Goal: Task Accomplishment & Management: Use online tool/utility

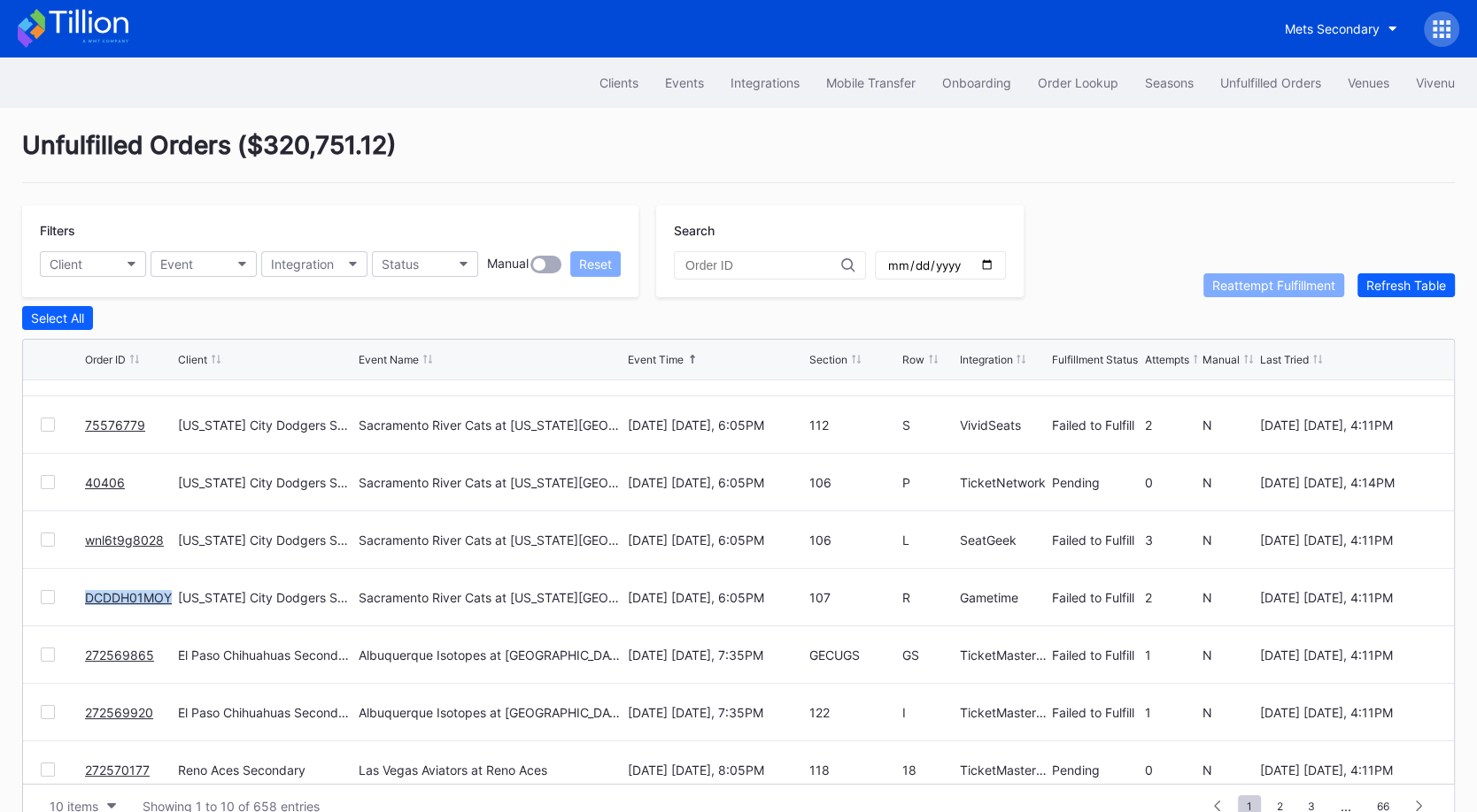
scroll to position [128, 0]
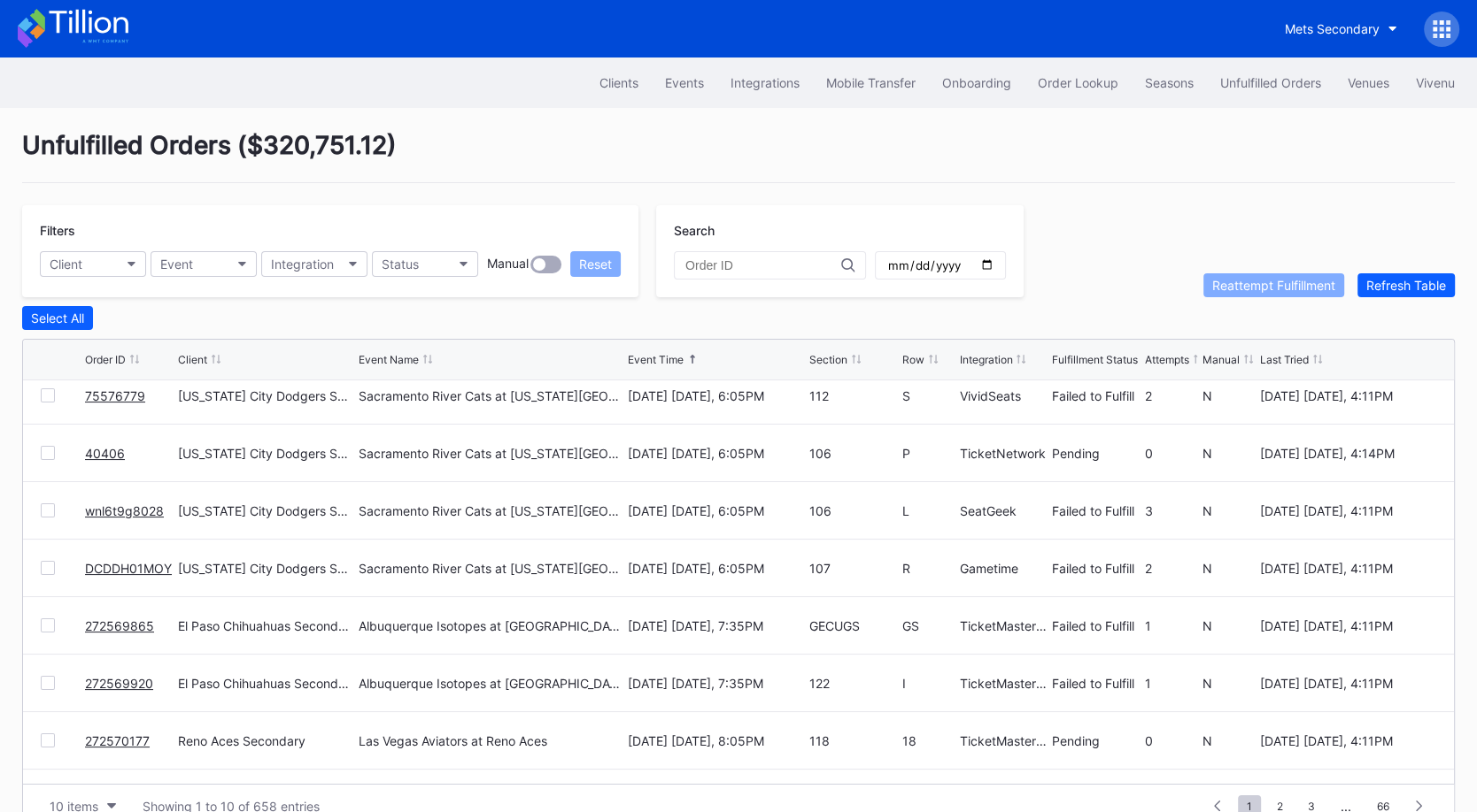
click at [49, 620] on div at bounding box center [47, 626] width 14 height 14
click at [47, 676] on div at bounding box center [47, 683] width 14 height 14
click at [1285, 288] on div "Reattempt Fulfillment" at bounding box center [1273, 285] width 123 height 15
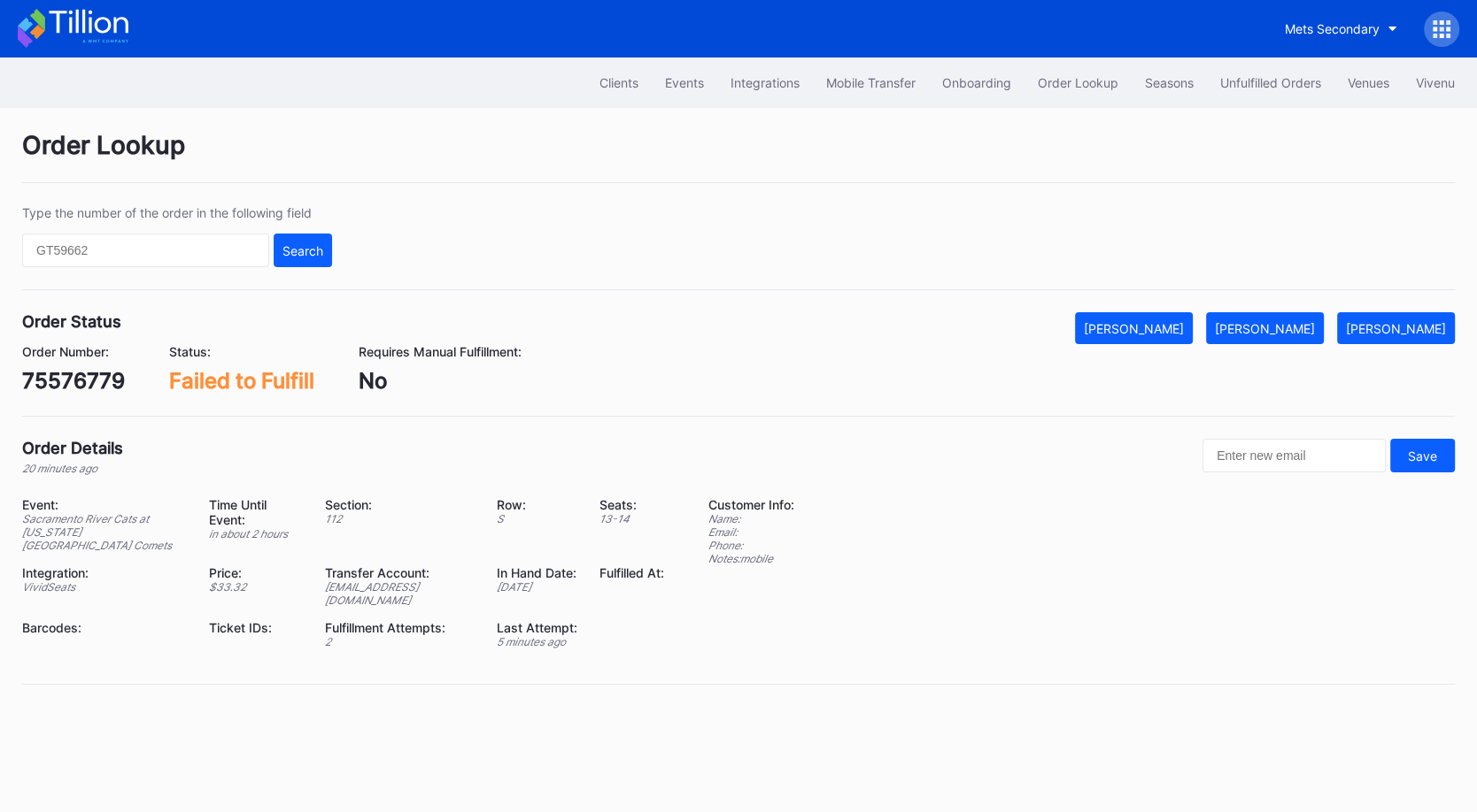
click at [100, 380] on div "75576779" at bounding box center [73, 380] width 103 height 26
copy div "75576779"
click at [1291, 321] on div "Mark Fulfilled" at bounding box center [1265, 329] width 100 height 15
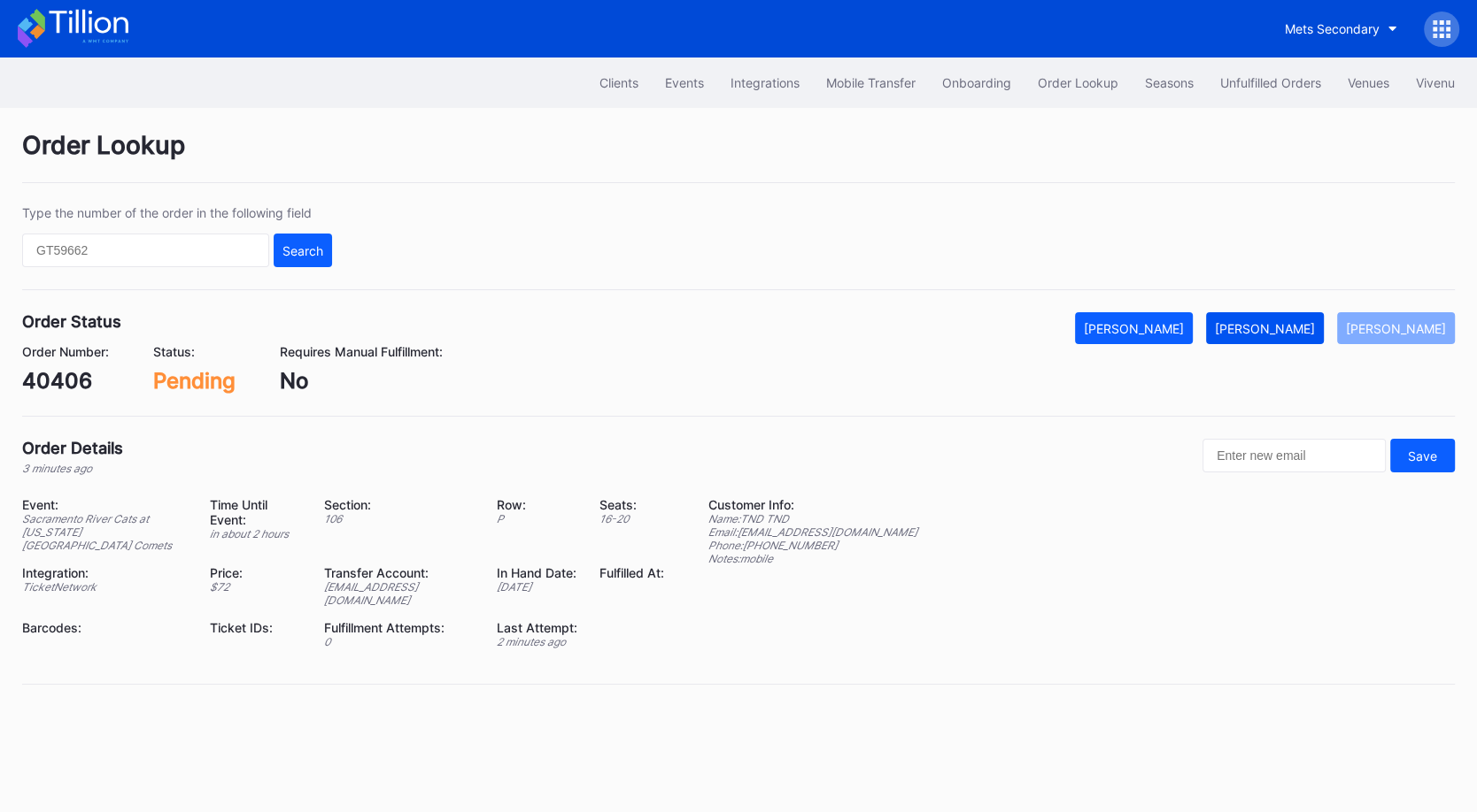
click at [1287, 326] on div "Mark Fulfilled" at bounding box center [1265, 329] width 100 height 15
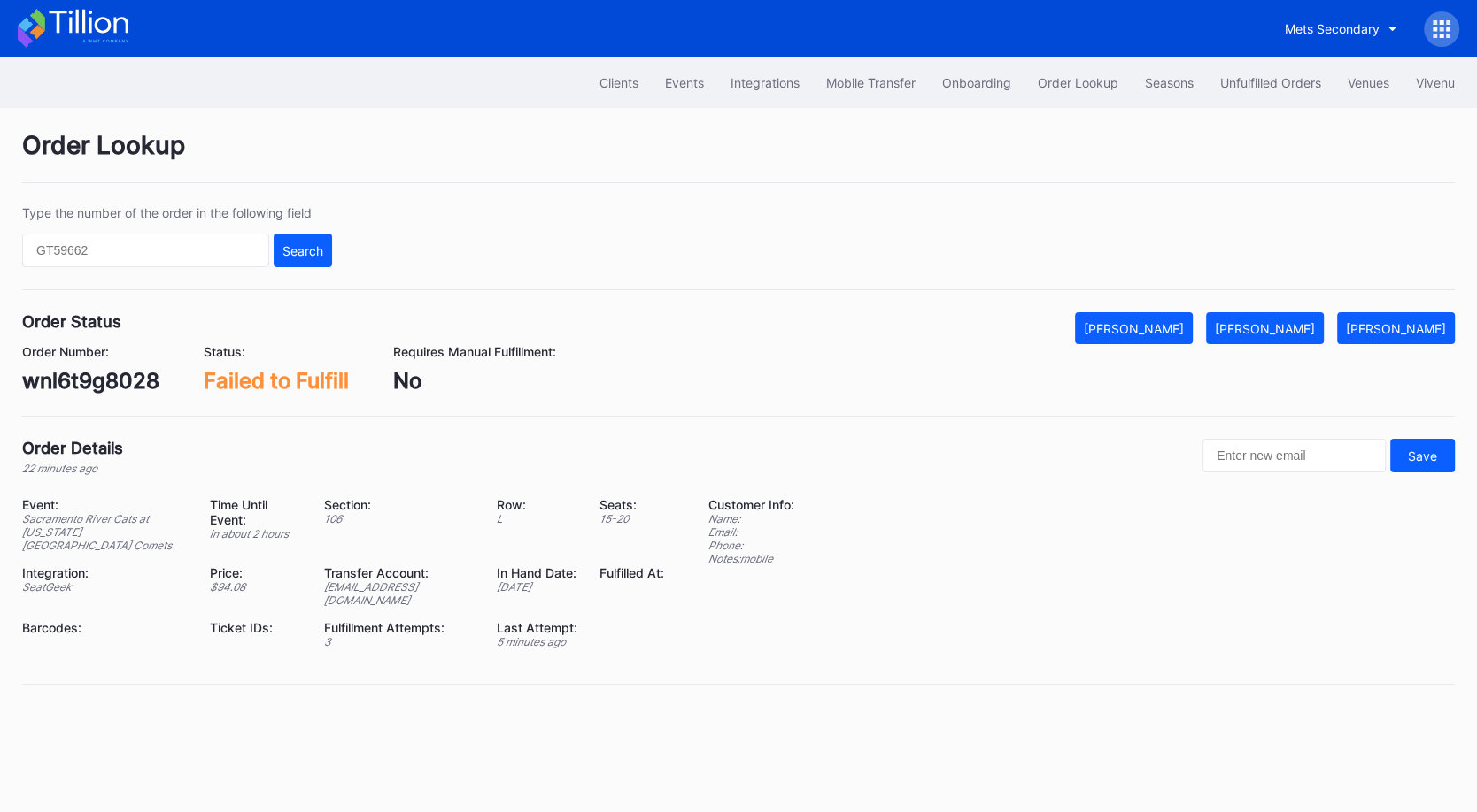
click at [105, 390] on div "wnl6t9g8028" at bounding box center [90, 380] width 137 height 26
copy div "wnl6t9g8028"
click at [1315, 330] on div "Mark Fulfilled" at bounding box center [1265, 329] width 100 height 15
click at [90, 371] on div "DCDDH01MOY" at bounding box center [97, 380] width 150 height 26
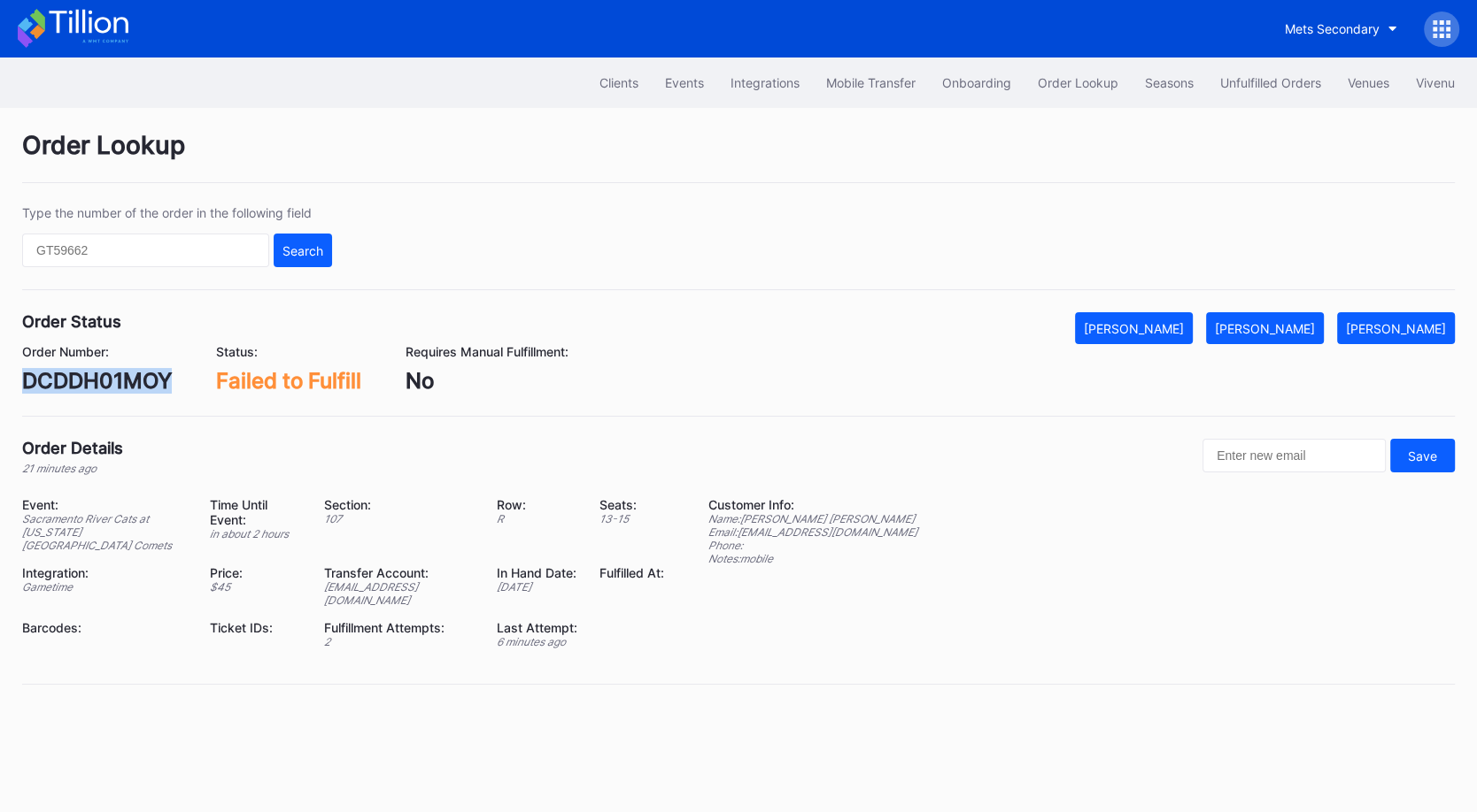
click at [90, 371] on div "DCDDH01MOY" at bounding box center [97, 380] width 150 height 26
copy div "DCDDH01MOY"
click at [1305, 318] on button "[PERSON_NAME]" at bounding box center [1264, 329] width 117 height 32
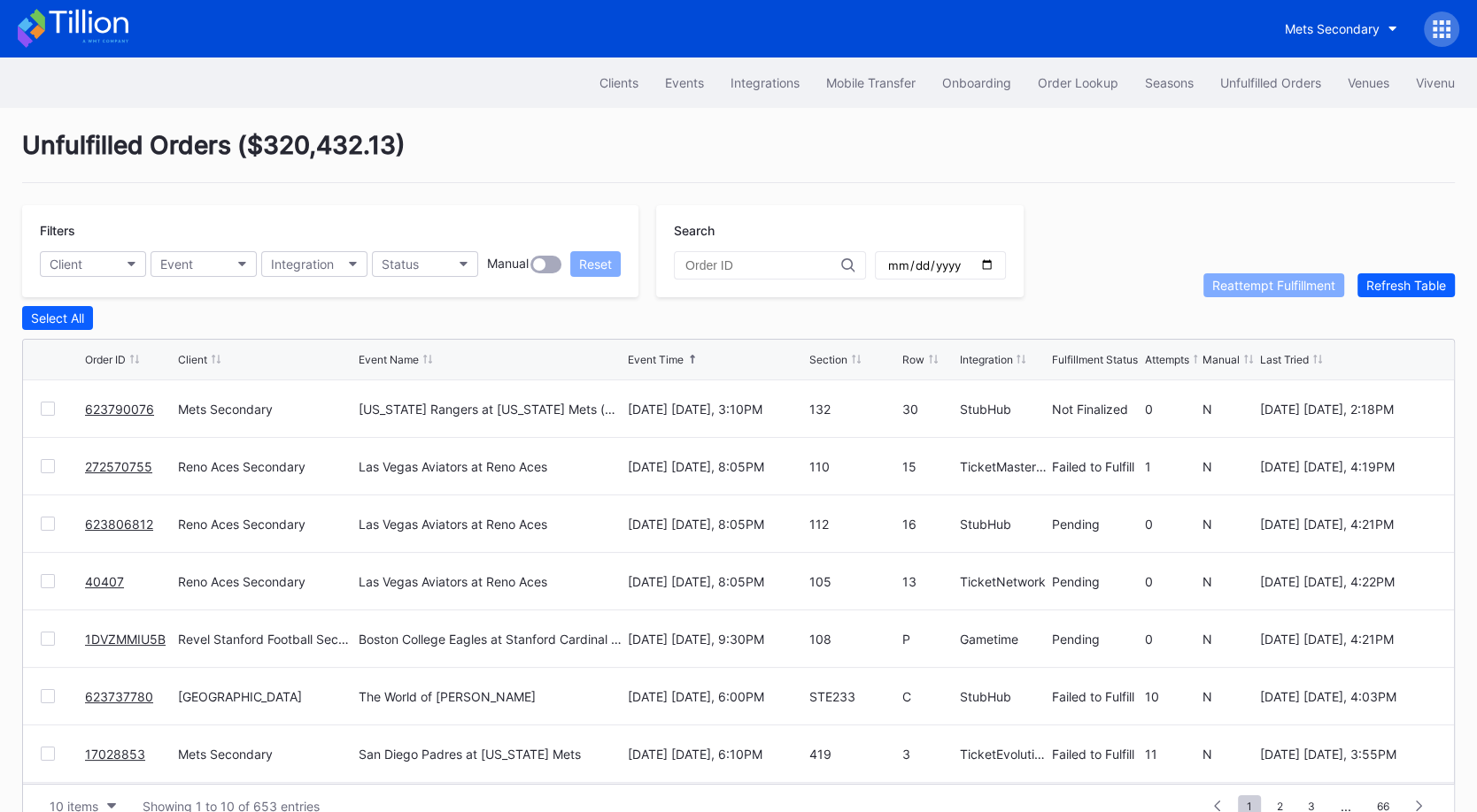
scroll to position [34, 0]
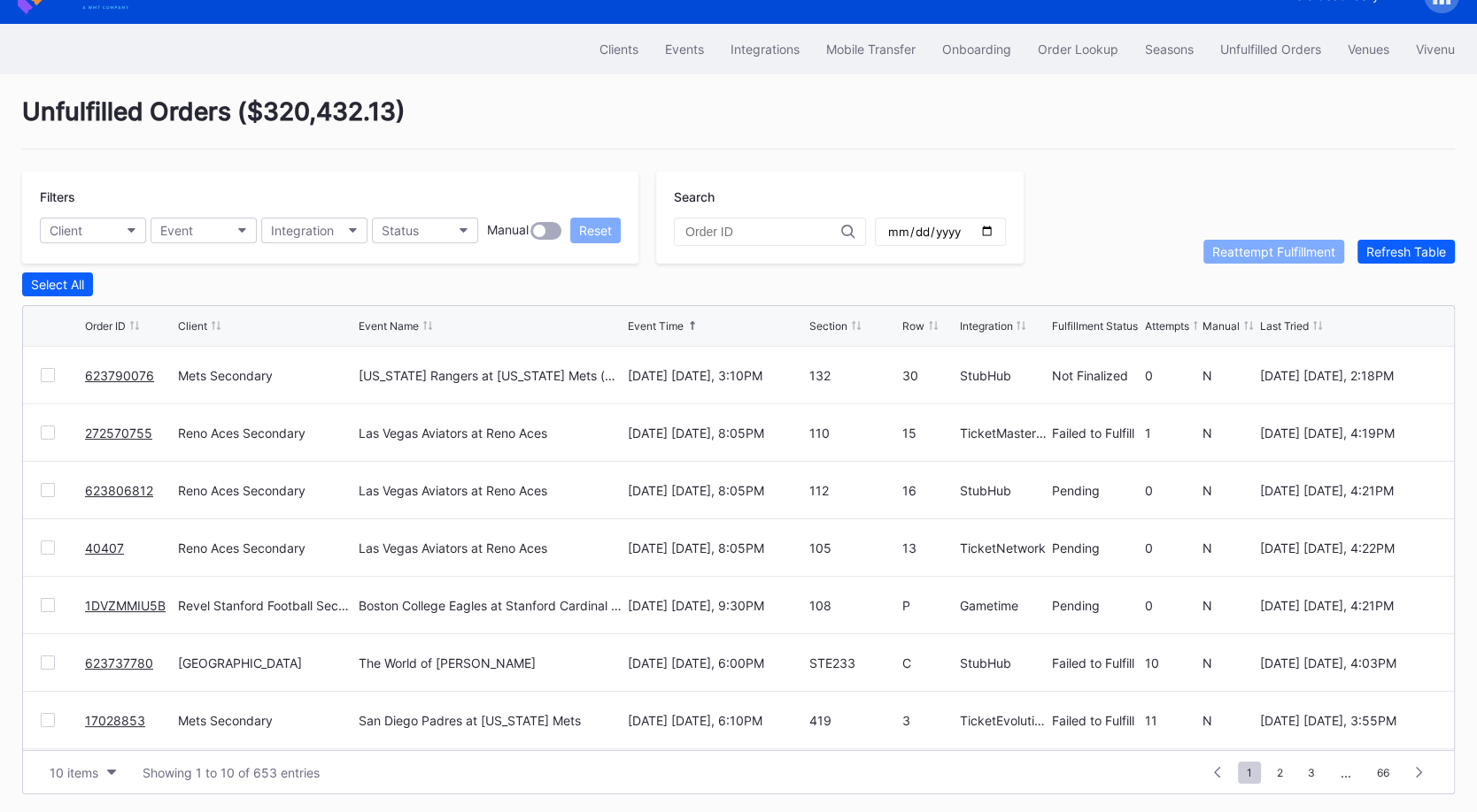
click at [46, 425] on div at bounding box center [47, 432] width 14 height 14
click at [1287, 249] on div "Reattempt Fulfillment" at bounding box center [1273, 252] width 123 height 15
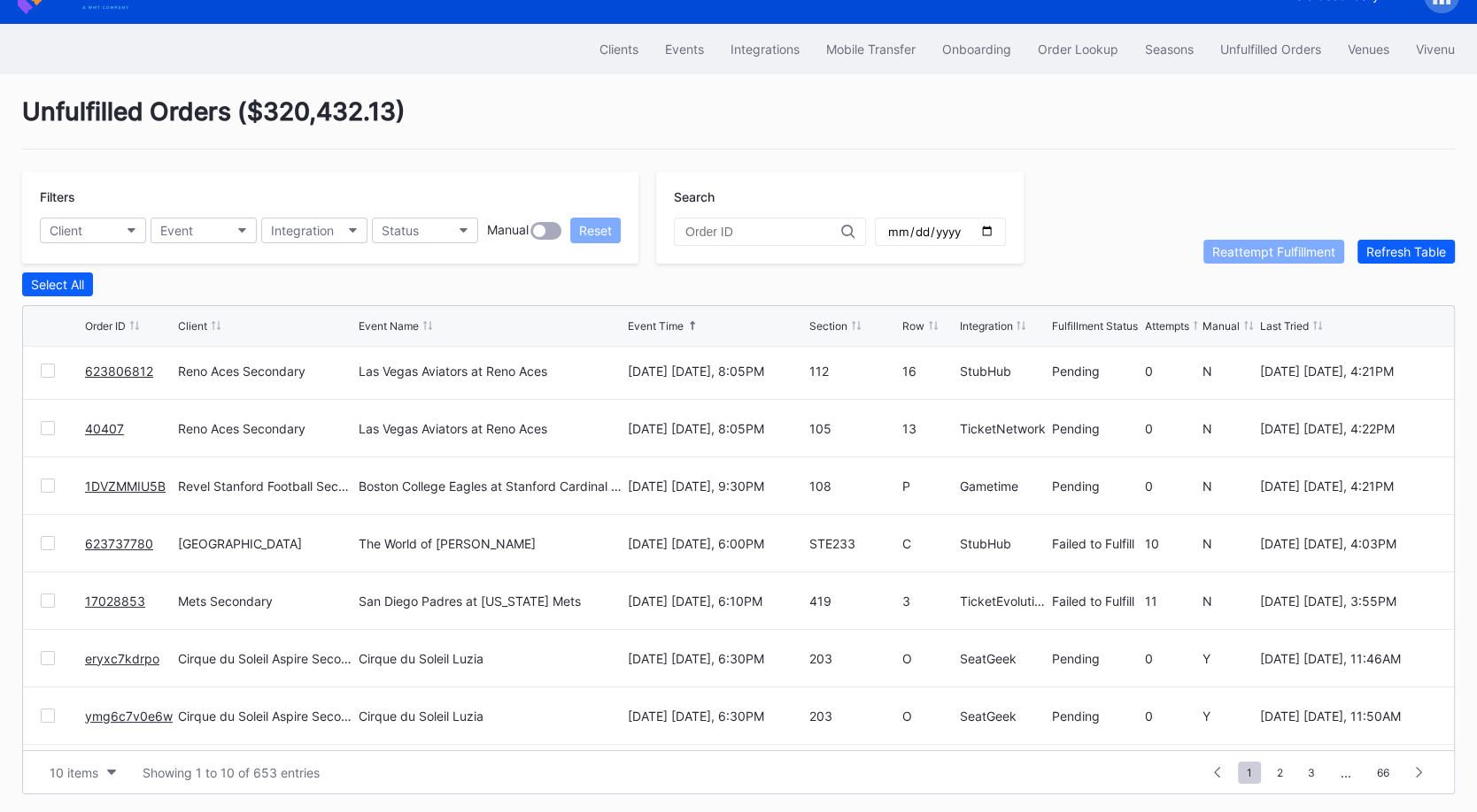
scroll to position [0, 0]
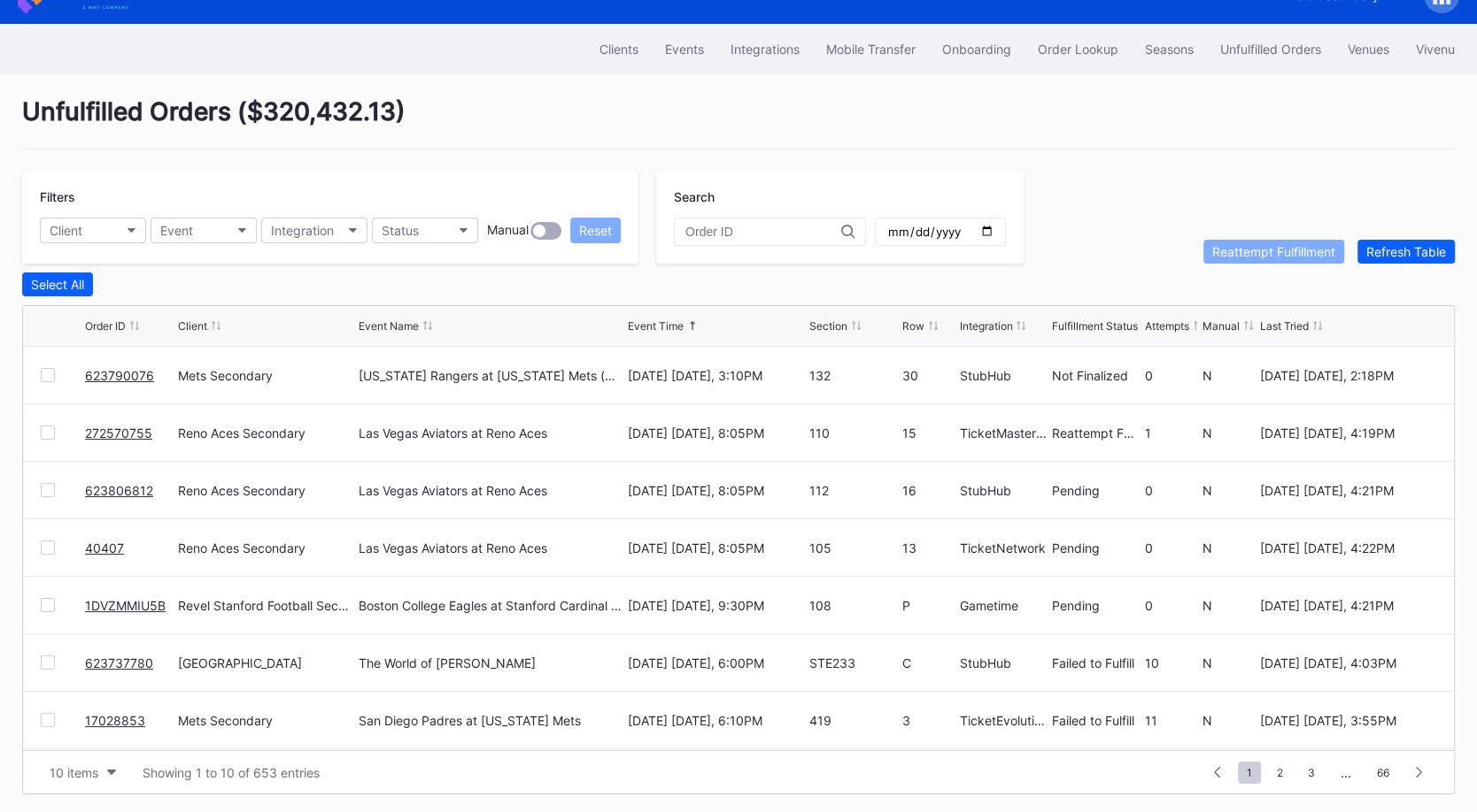
click at [105, 656] on link "623737780" at bounding box center [119, 662] width 68 height 15
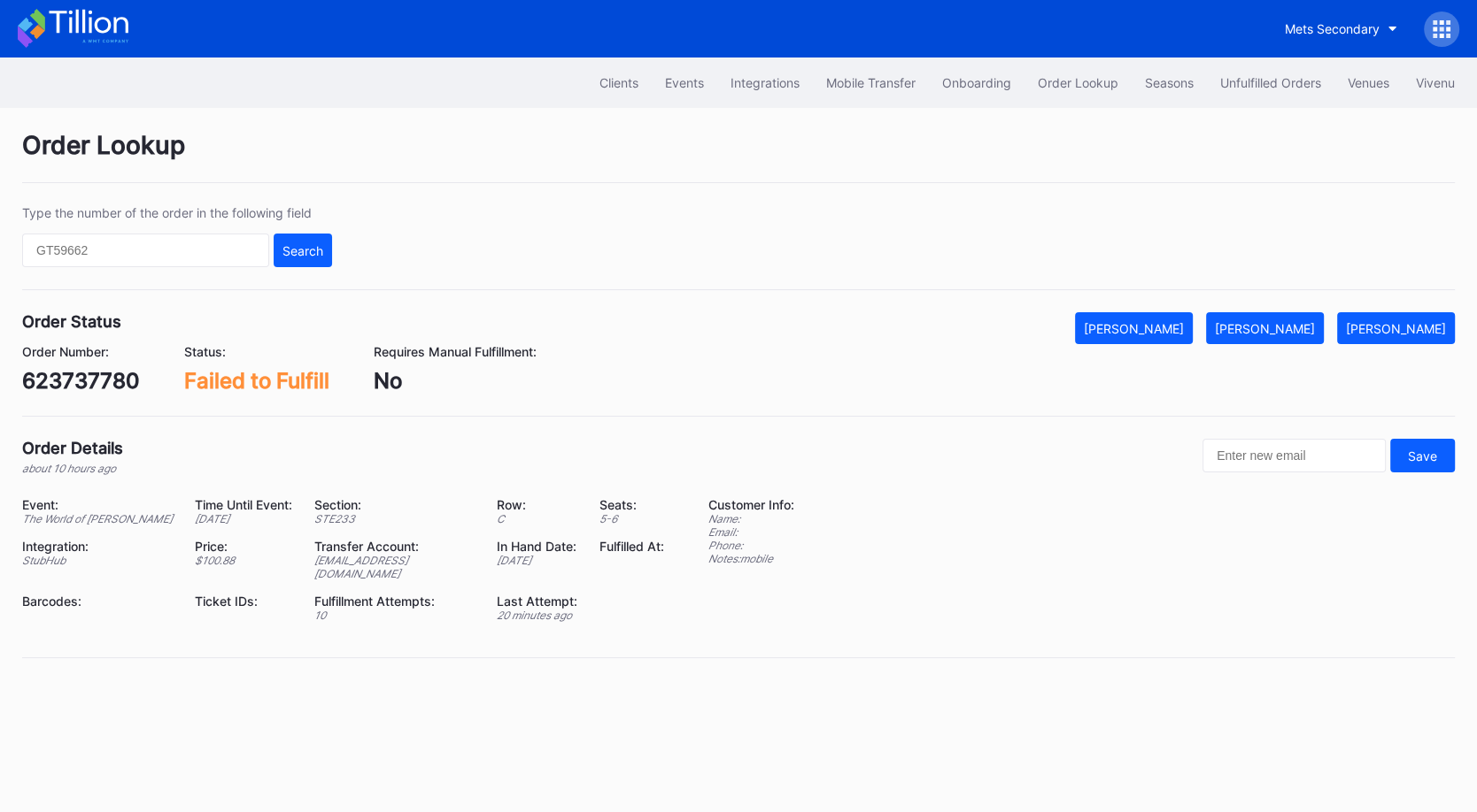
click at [100, 374] on div "623737780" at bounding box center [81, 380] width 117 height 26
copy div "623737780"
click at [1314, 321] on div "[PERSON_NAME]" at bounding box center [1265, 329] width 100 height 15
click at [1271, 98] on button "Unfulfilled Orders" at bounding box center [1270, 82] width 127 height 33
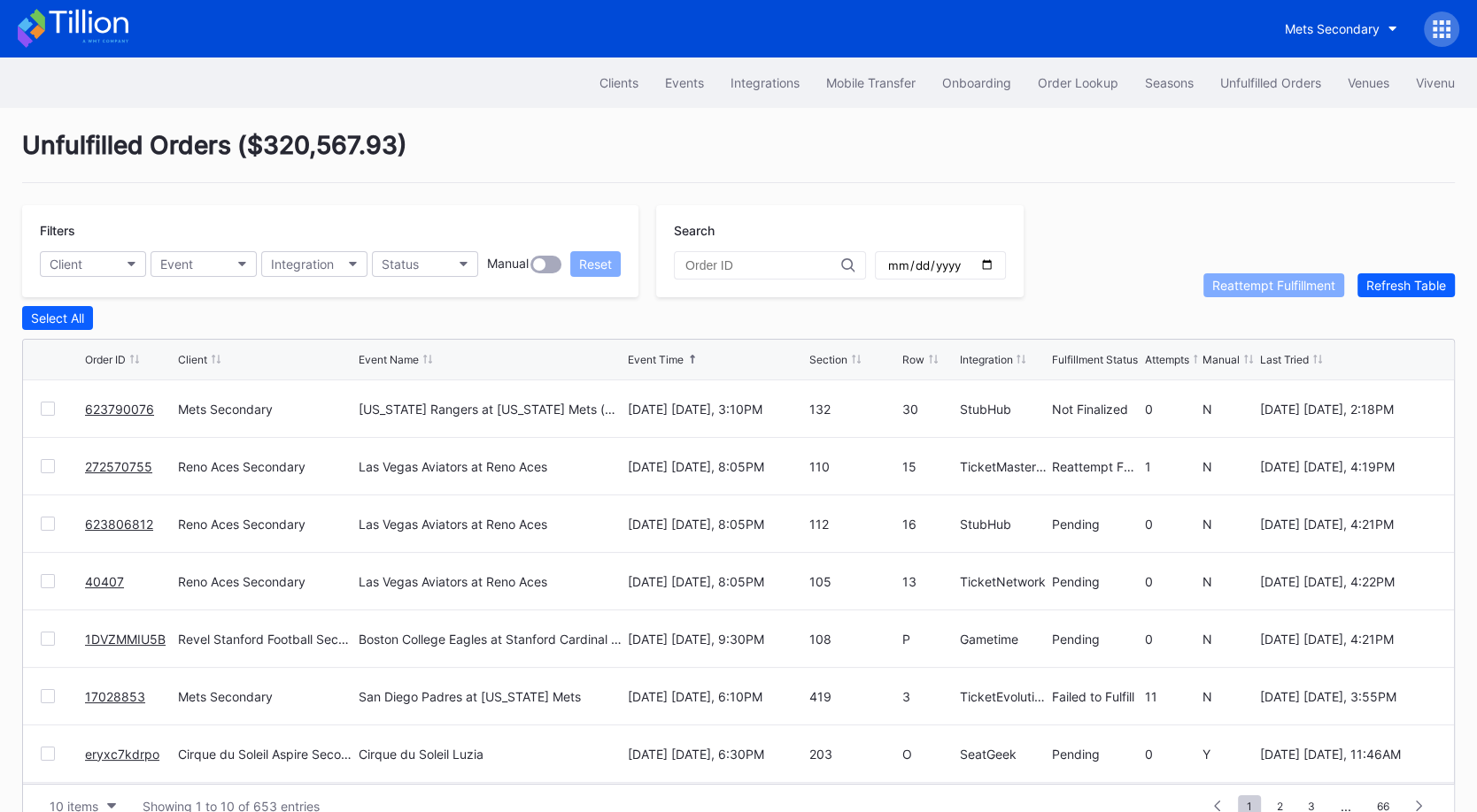
scroll to position [34, 0]
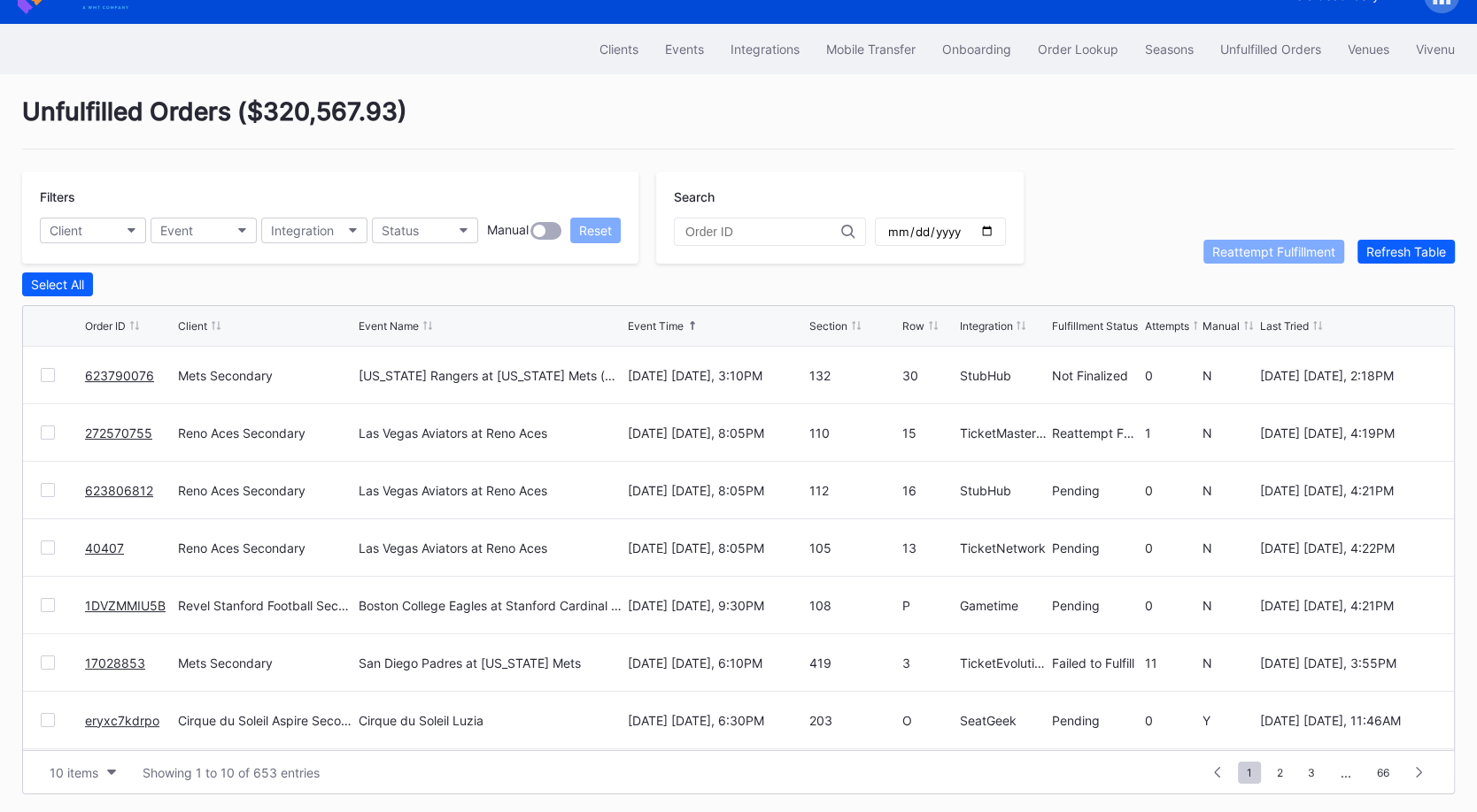
click at [120, 370] on link "623790076" at bounding box center [119, 375] width 69 height 15
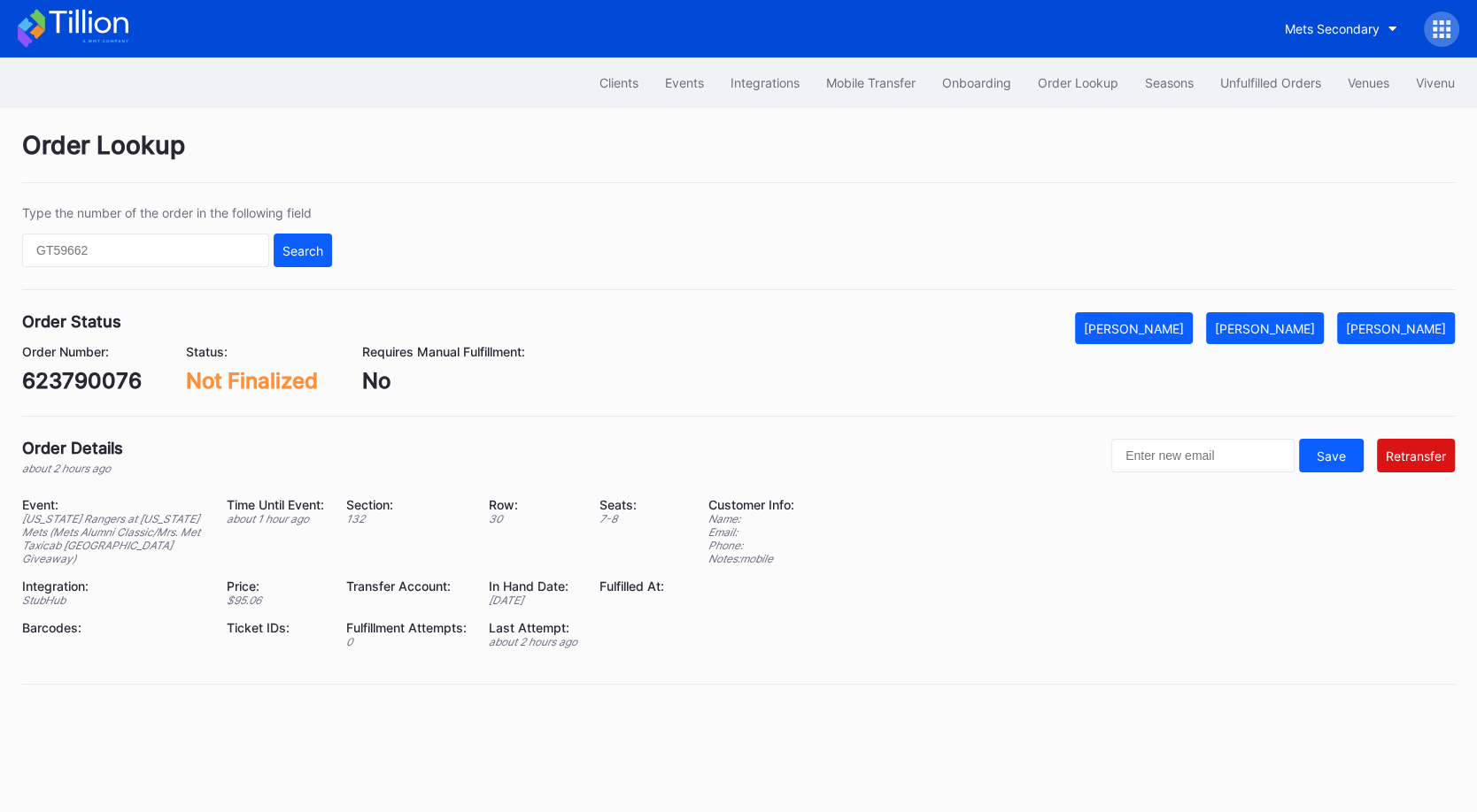
click at [107, 384] on div "623790076" at bounding box center [82, 380] width 119 height 26
copy div "623790076"
click at [1192, 314] on button "[PERSON_NAME]" at bounding box center [1133, 329] width 117 height 32
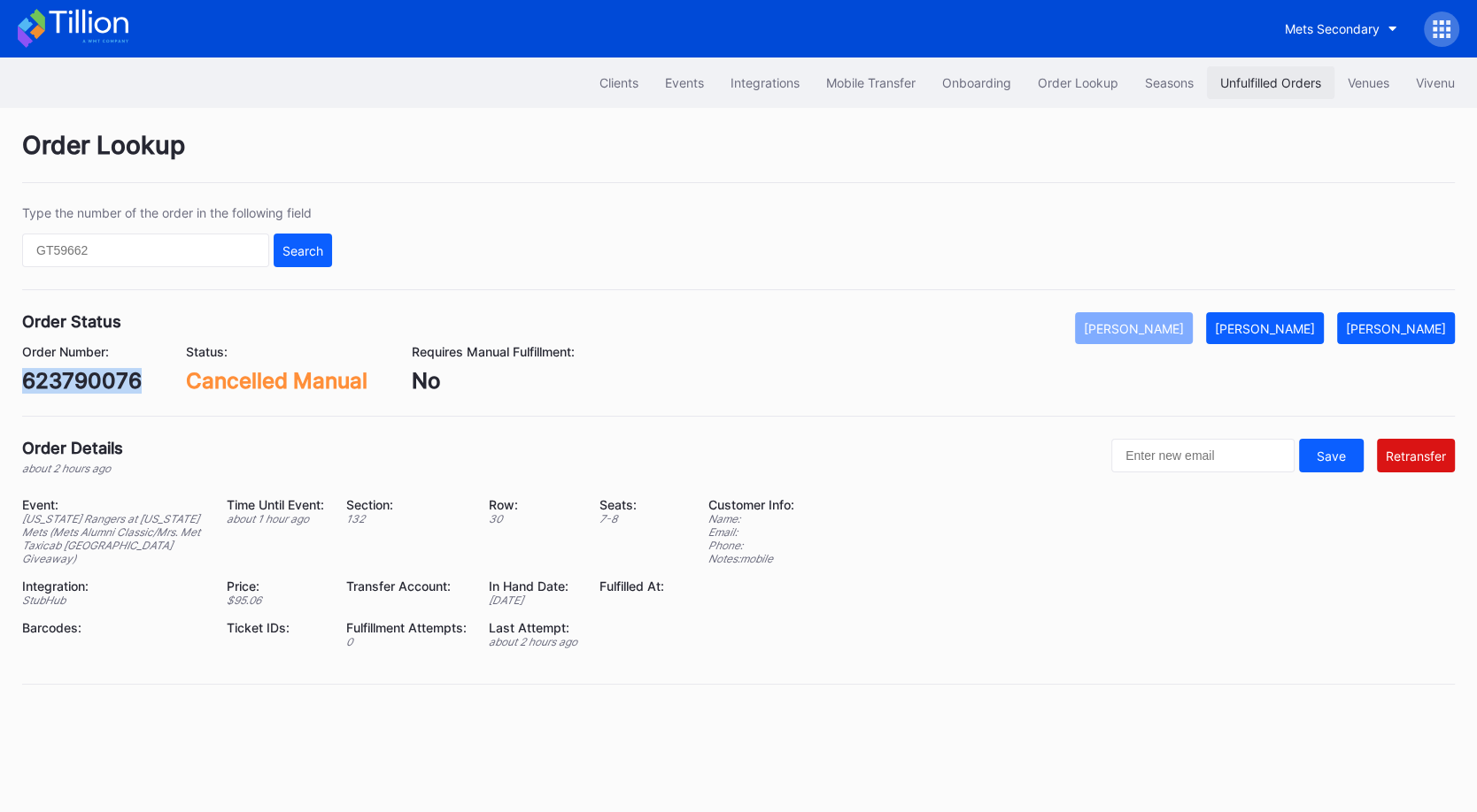
click at [1257, 89] on div "Unfulfilled Orders" at bounding box center [1270, 82] width 101 height 15
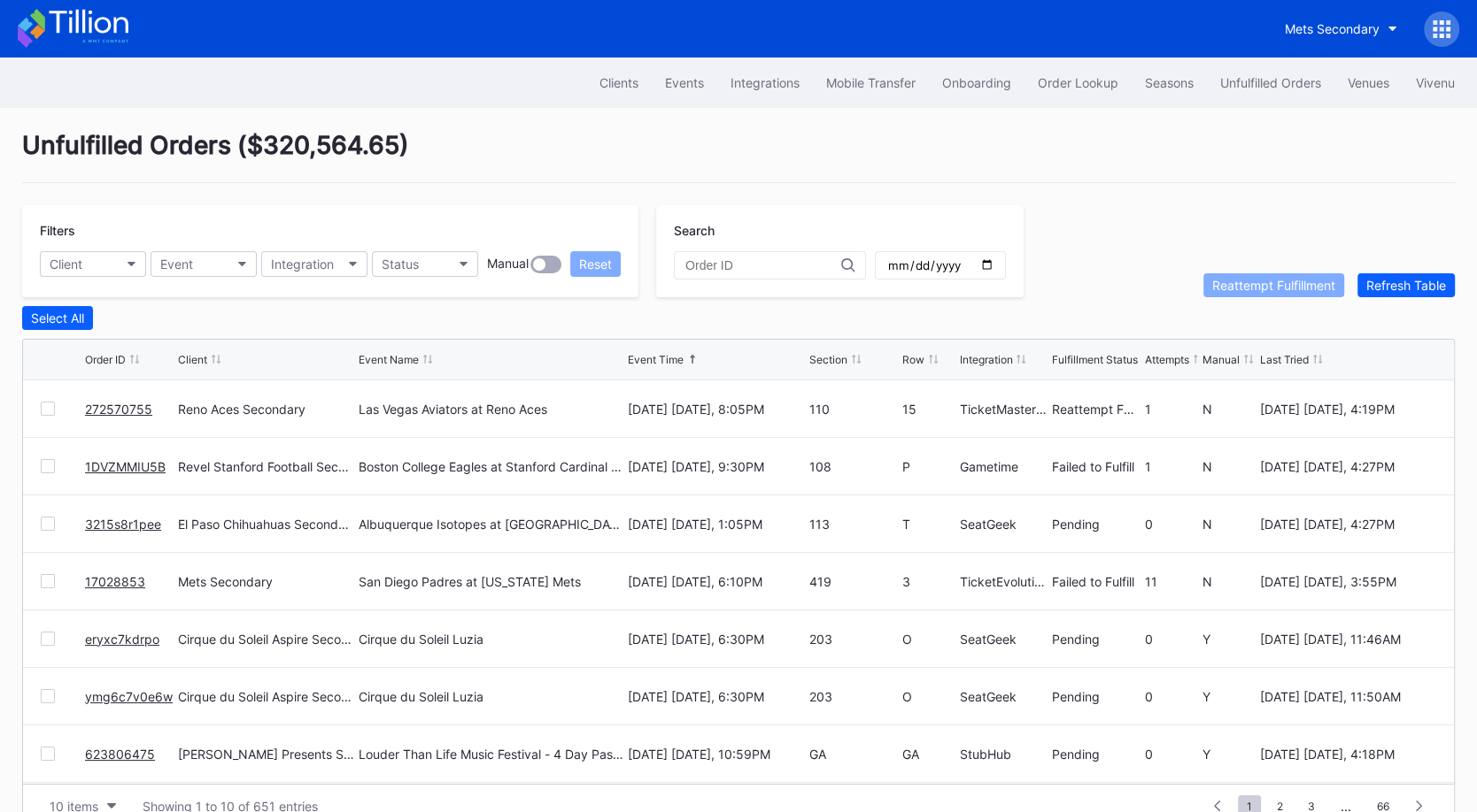
click at [43, 462] on div at bounding box center [47, 466] width 14 height 14
click at [1283, 286] on div "Reattempt Fulfillment" at bounding box center [1273, 285] width 123 height 15
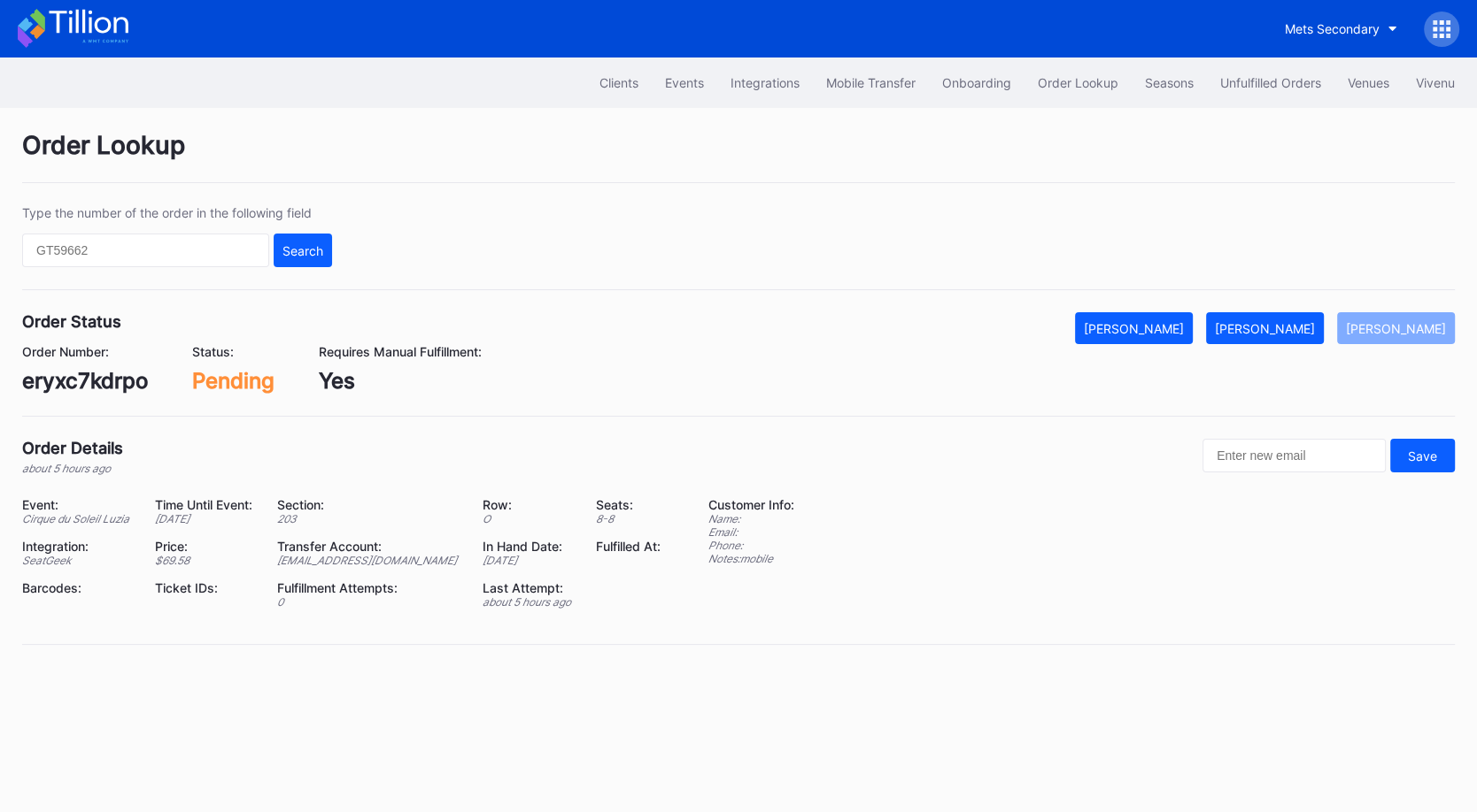
click at [78, 377] on div "eryxc7kdrpo" at bounding box center [85, 380] width 125 height 26
copy div "eryxc7kdrpo"
click at [1301, 322] on div "Mark Fulfilled" at bounding box center [1265, 329] width 100 height 15
click at [124, 388] on div "ymg6c7v0e6w" at bounding box center [99, 380] width 152 height 26
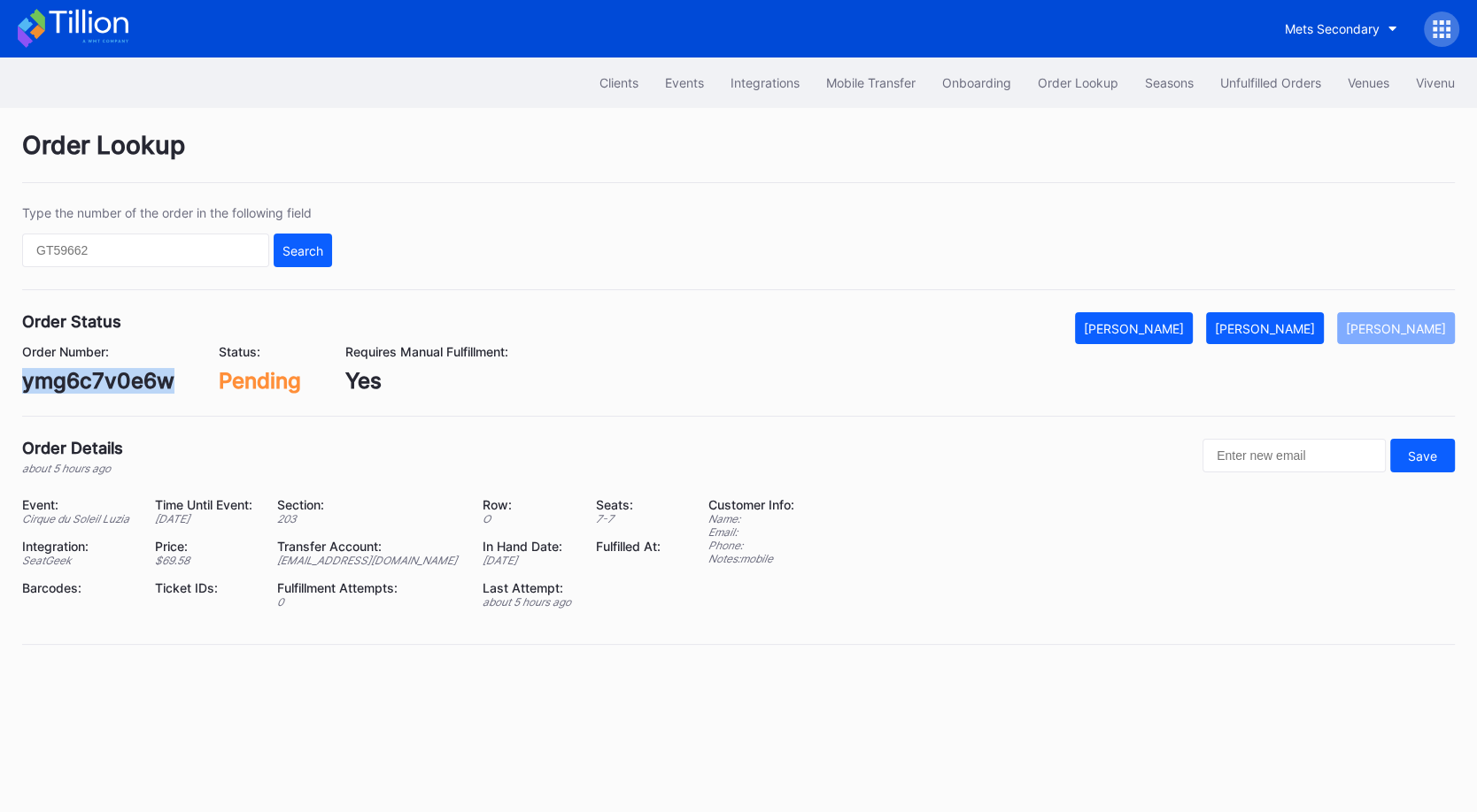
click at [124, 388] on div "ymg6c7v0e6w" at bounding box center [99, 380] width 152 height 26
copy div "ymg6c7v0e6w"
click at [1297, 327] on div "Mark Fulfilled" at bounding box center [1265, 329] width 100 height 15
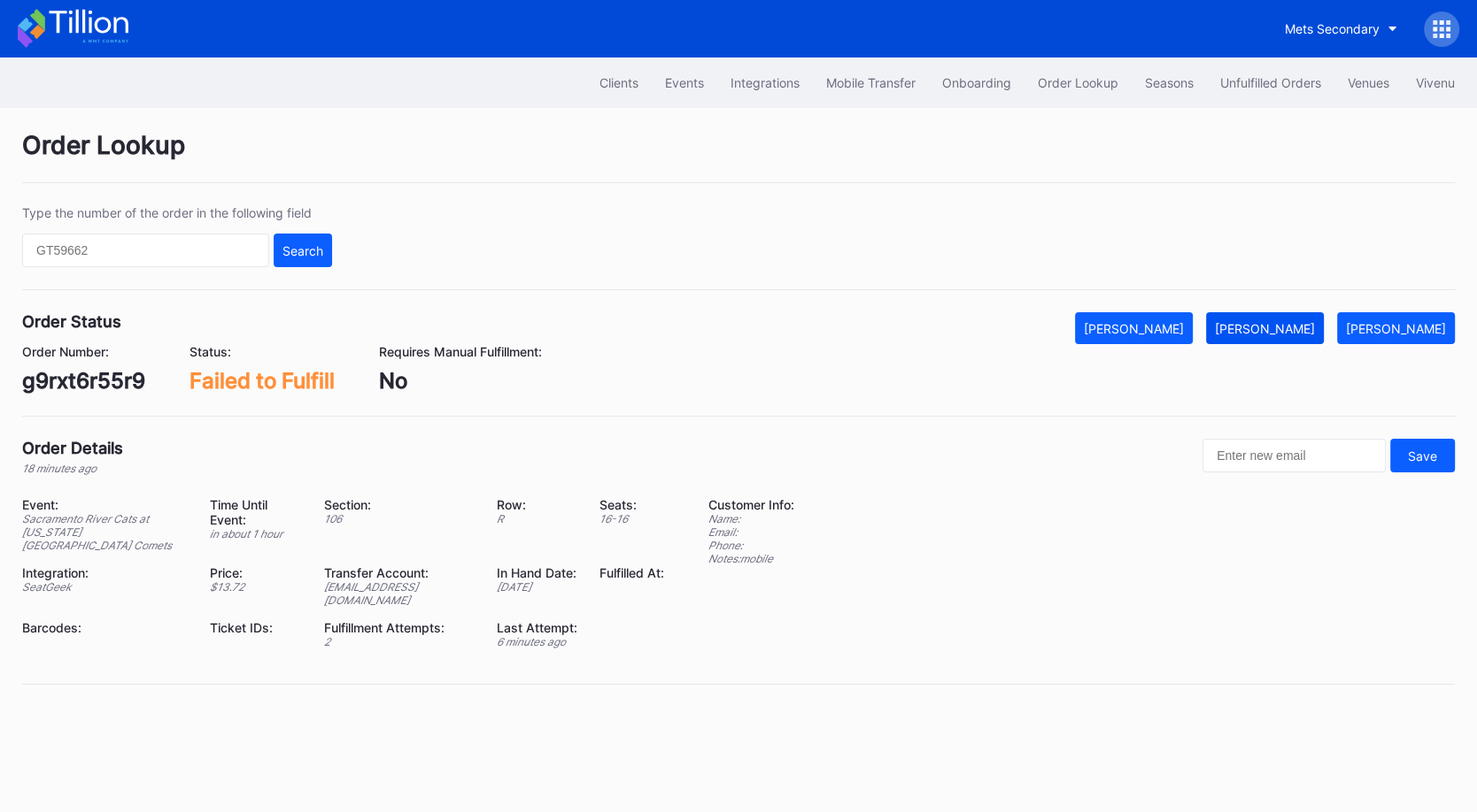
click at [1301, 327] on div "[PERSON_NAME]" at bounding box center [1265, 329] width 100 height 15
click at [119, 377] on div "g9rxt6r55r9" at bounding box center [83, 380] width 123 height 26
copy div "g9rxt6r55r9"
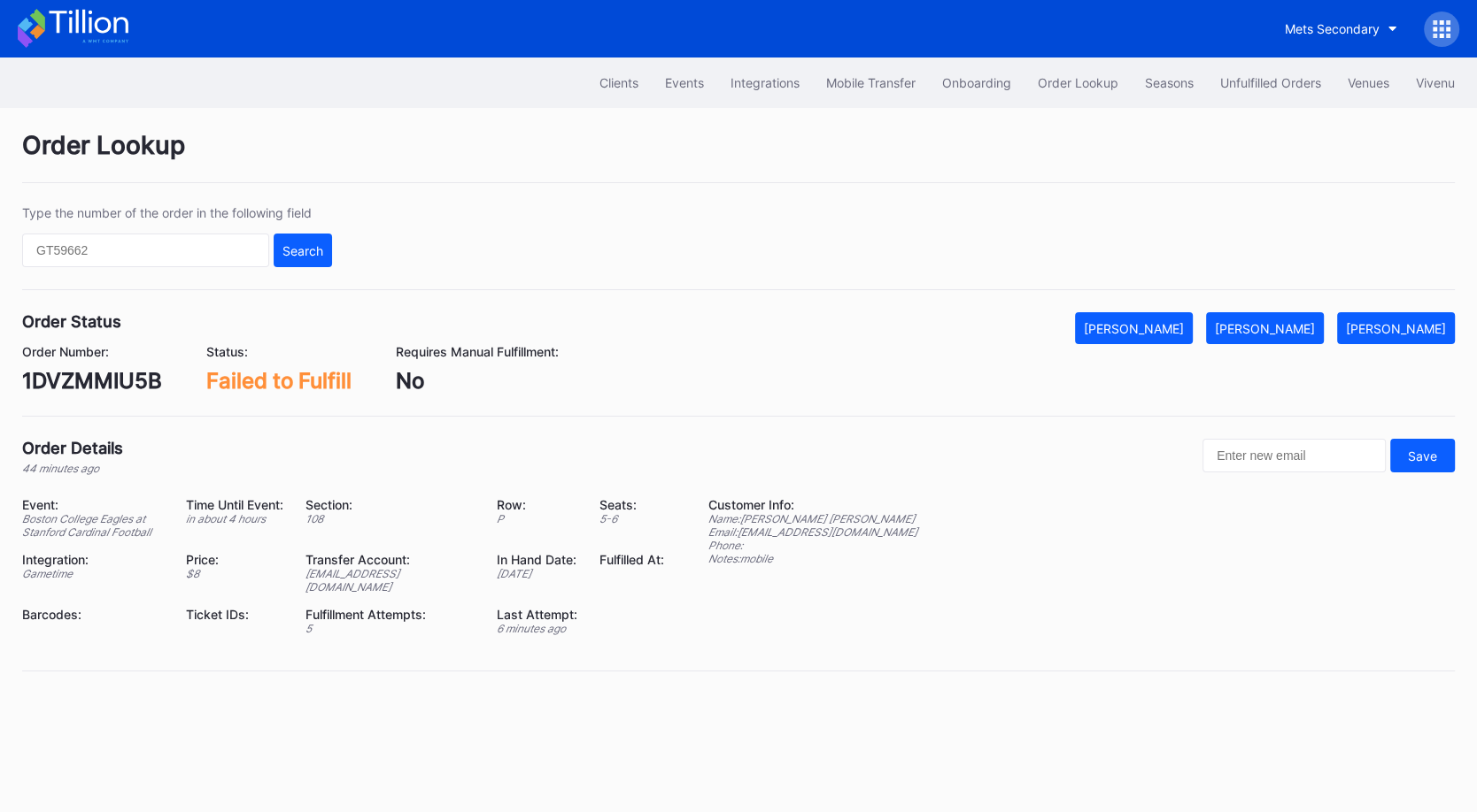
click at [132, 373] on div "1DVZMMIU5B" at bounding box center [92, 380] width 140 height 26
copy div "1DVZMMIU5B"
click at [1300, 329] on div "Mark Fulfilled" at bounding box center [1265, 329] width 100 height 15
click at [140, 373] on div "KXX6AN35J9" at bounding box center [91, 380] width 138 height 26
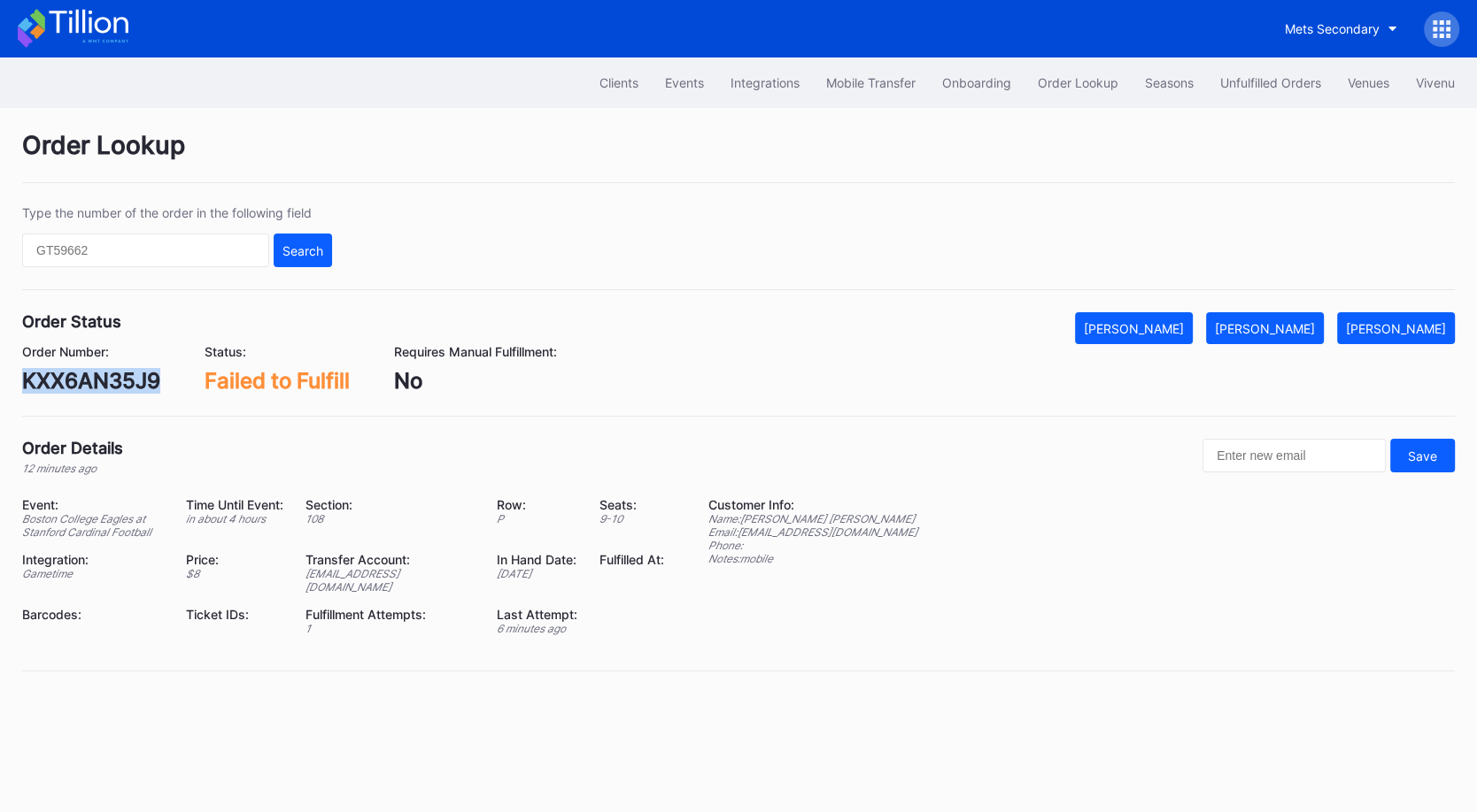
click at [140, 373] on div "KXX6AN35J9" at bounding box center [91, 380] width 138 height 26
copy div "KXX6AN35J9"
click at [1294, 336] on button "Mark Fulfilled" at bounding box center [1264, 329] width 117 height 32
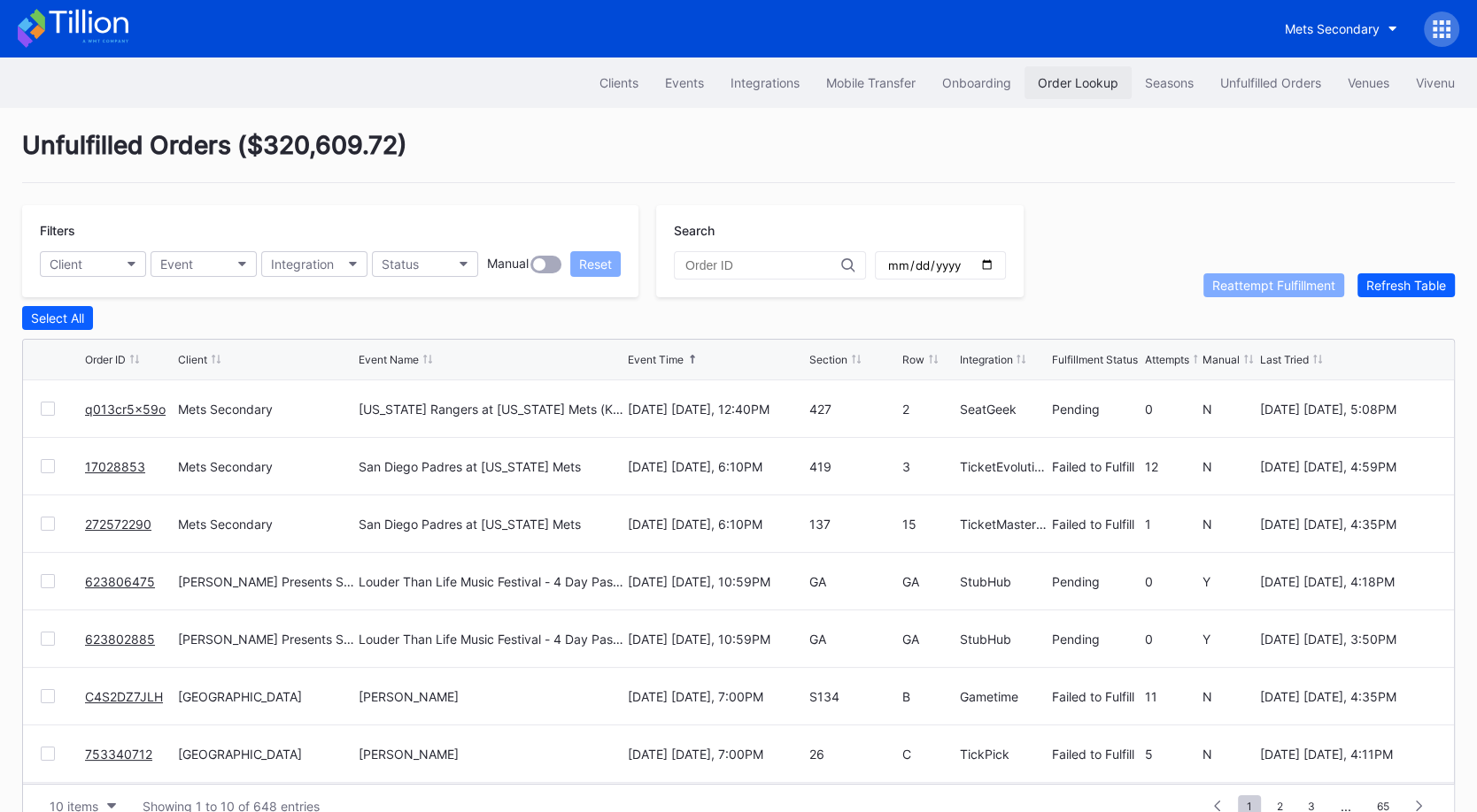
click at [1068, 93] on button "Order Lookup" at bounding box center [1078, 82] width 107 height 33
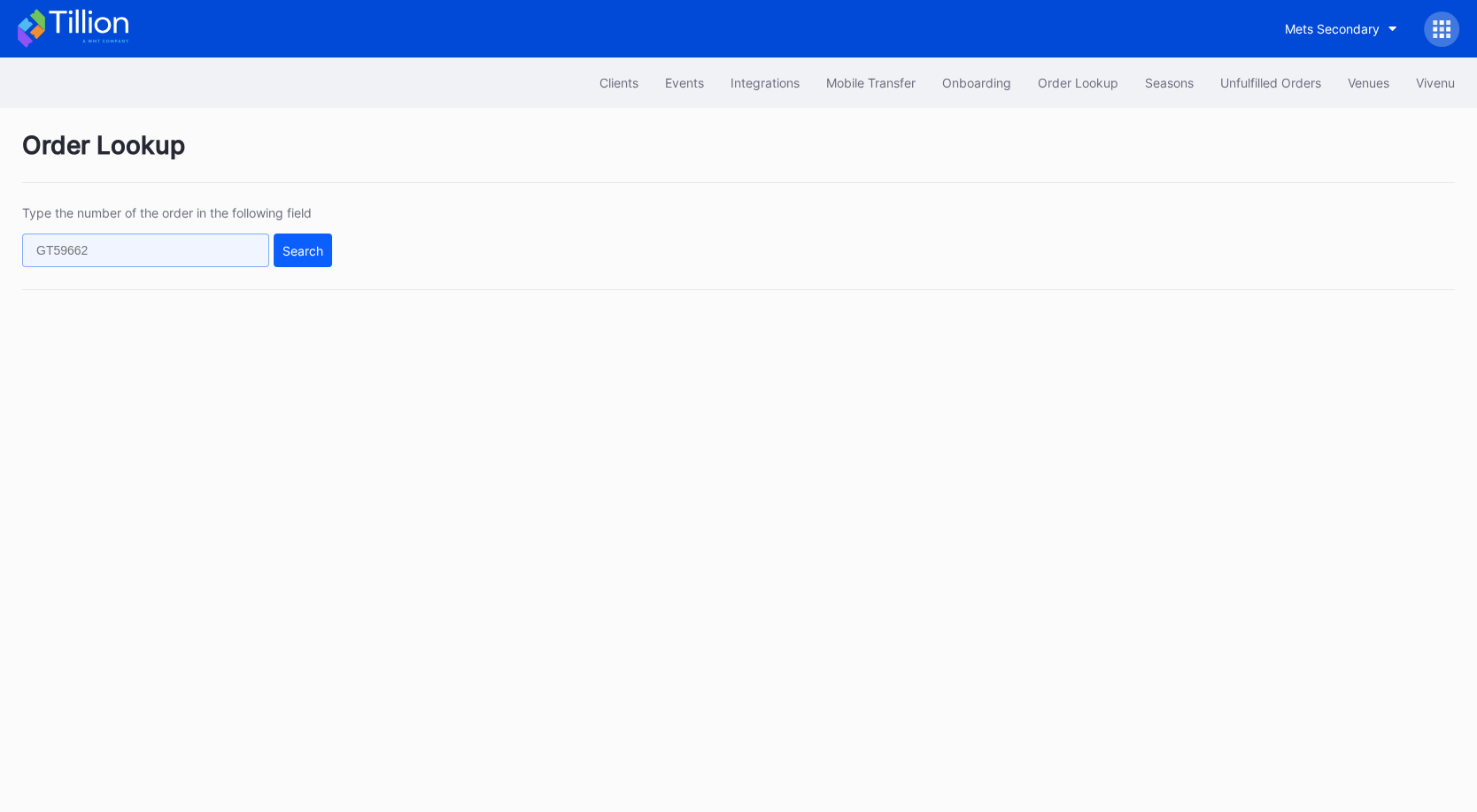
click at [189, 248] on input "text" at bounding box center [146, 251] width 247 height 34
paste input "623786011"
type input "623786011"
click at [300, 251] on div "Search" at bounding box center [302, 251] width 40 height 15
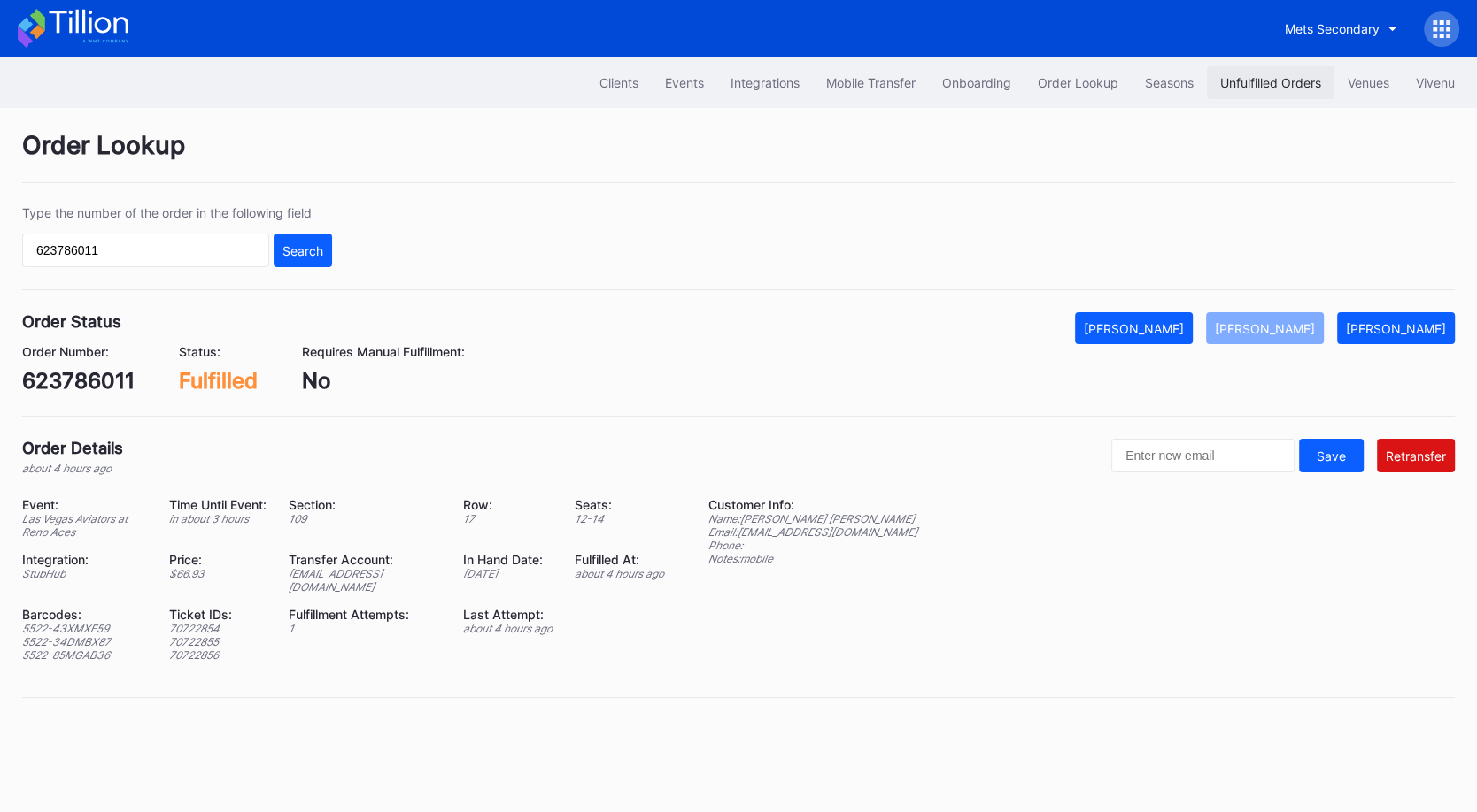
click at [1268, 84] on div "Unfulfilled Orders" at bounding box center [1270, 82] width 101 height 15
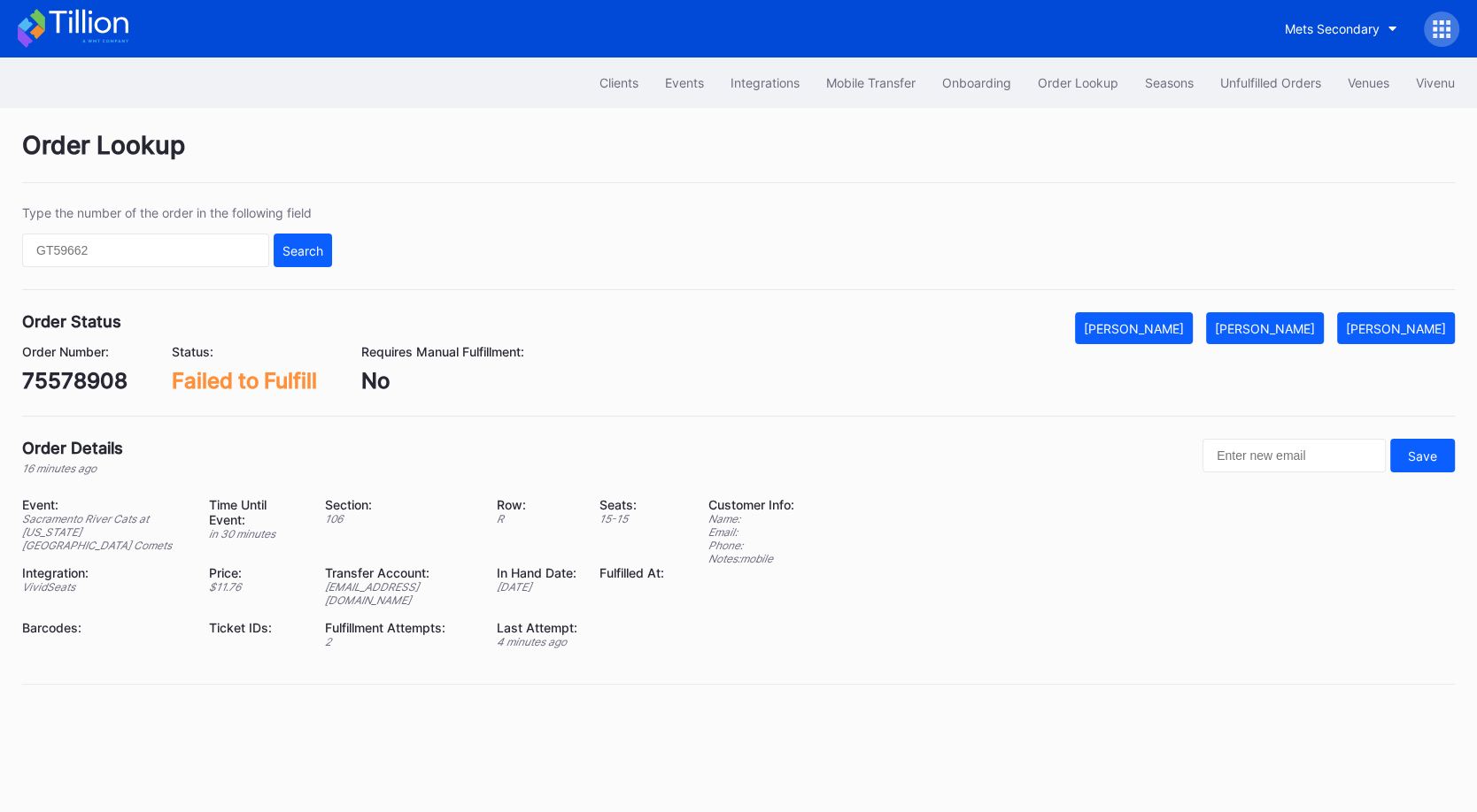
click at [99, 381] on div "75578908" at bounding box center [75, 380] width 106 height 26
copy div "75578908"
click at [1284, 328] on div "[PERSON_NAME]" at bounding box center [1265, 329] width 100 height 15
click at [111, 372] on div "738304063" at bounding box center [82, 380] width 121 height 26
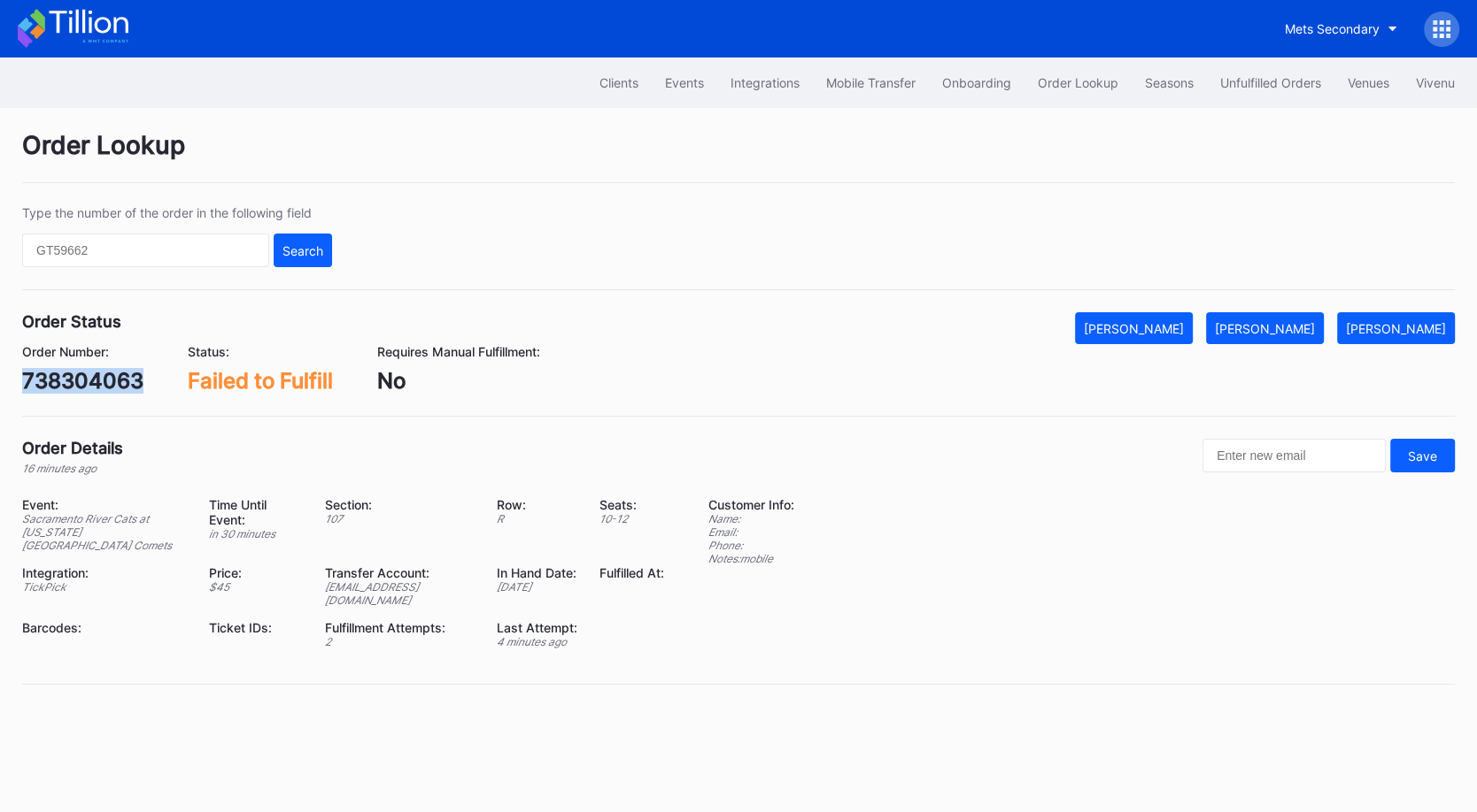
click at [111, 372] on div "738304063" at bounding box center [82, 380] width 121 height 26
copy div "738304063"
click at [1310, 323] on div "Mark Fulfilled" at bounding box center [1265, 329] width 100 height 15
click at [115, 381] on div "PEU39FHINA" at bounding box center [89, 380] width 133 height 26
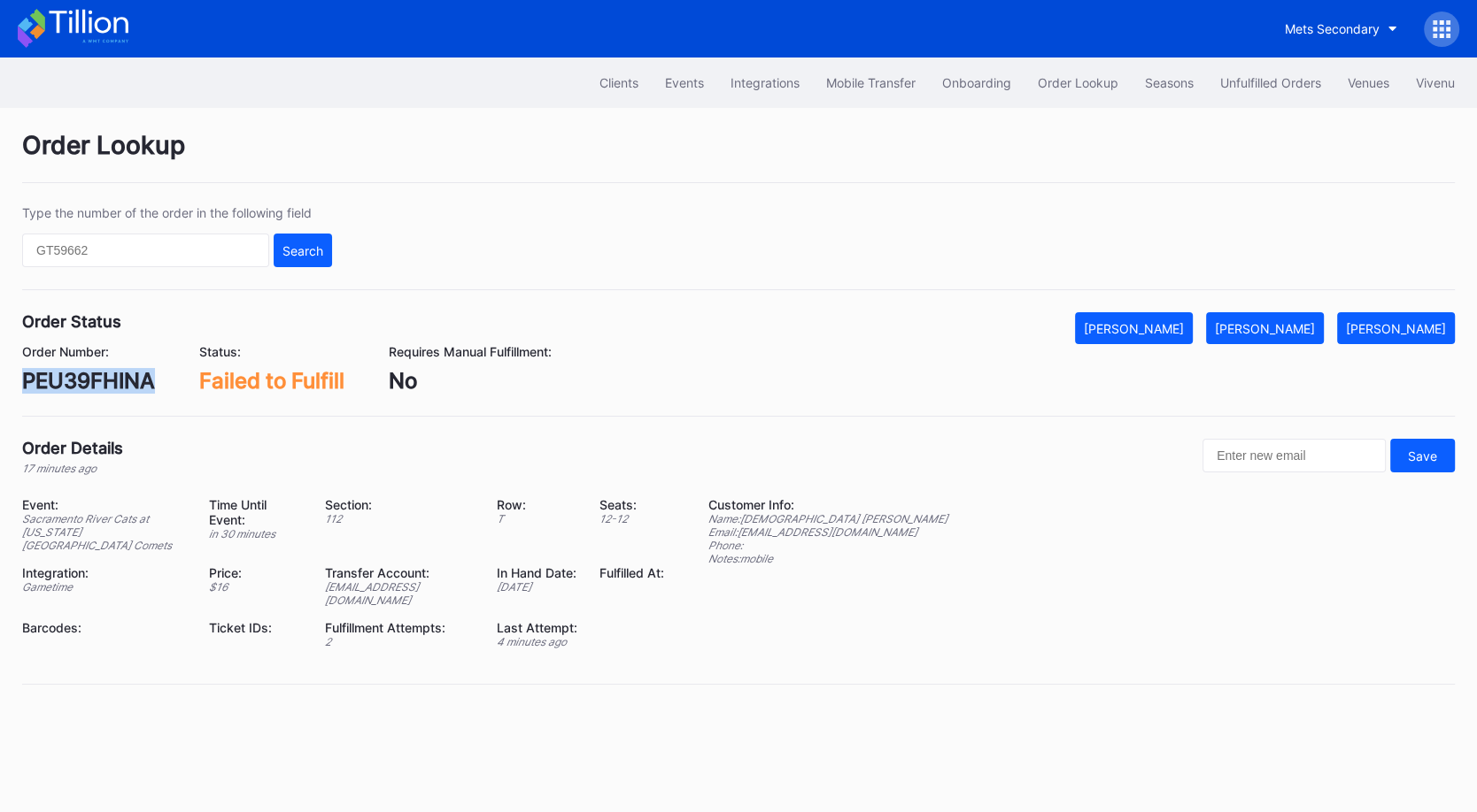
copy div "PEU39FHINA"
click at [1289, 318] on button "[PERSON_NAME]" at bounding box center [1264, 329] width 117 height 32
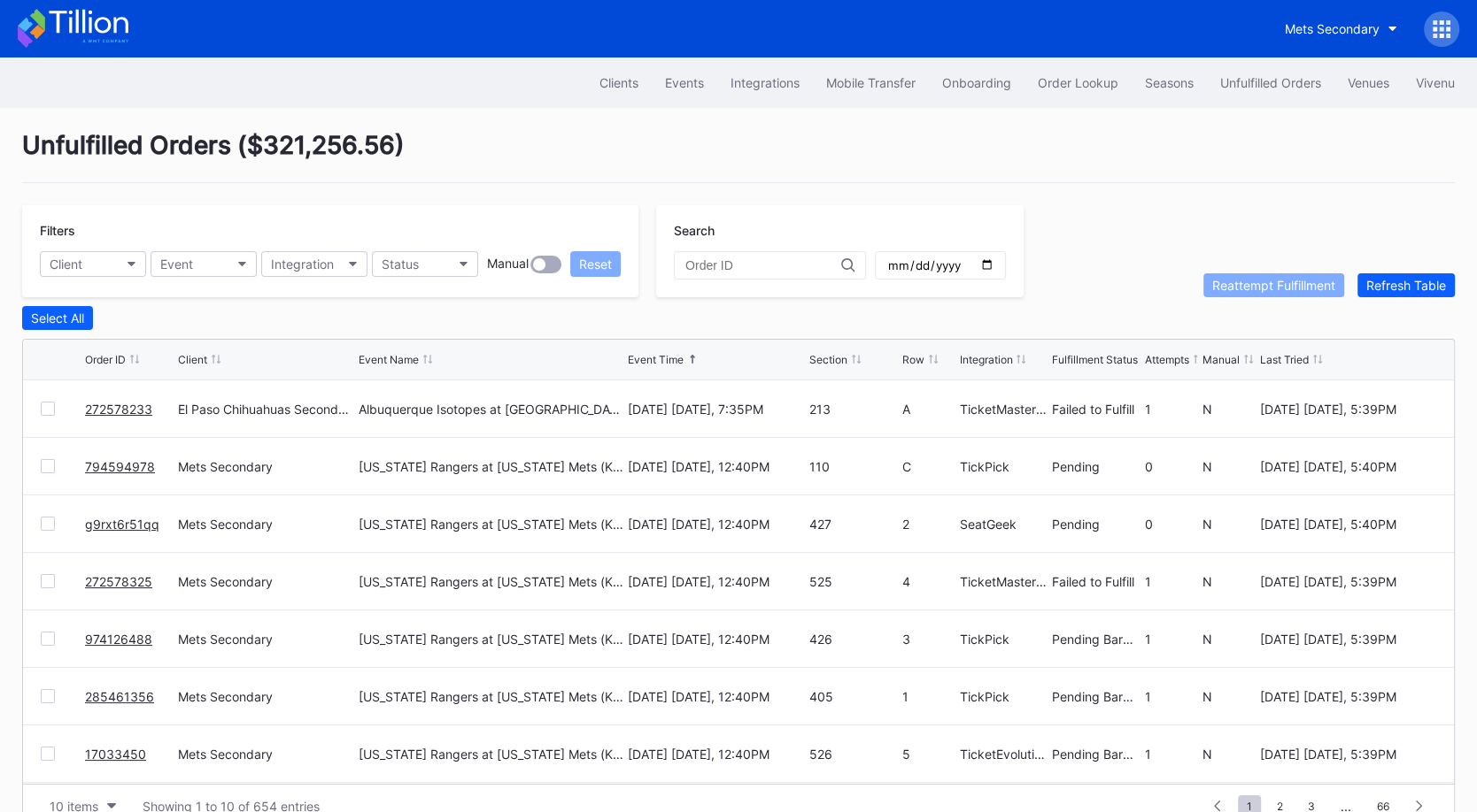
click at [39, 409] on div "272578233 [GEOGRAPHIC_DATA] Secondary Albuquerque Isotopes at [GEOGRAPHIC_DATA]…" at bounding box center [738, 409] width 1430 height 57
click at [49, 407] on div at bounding box center [47, 409] width 14 height 14
click at [44, 577] on div at bounding box center [47, 582] width 14 height 14
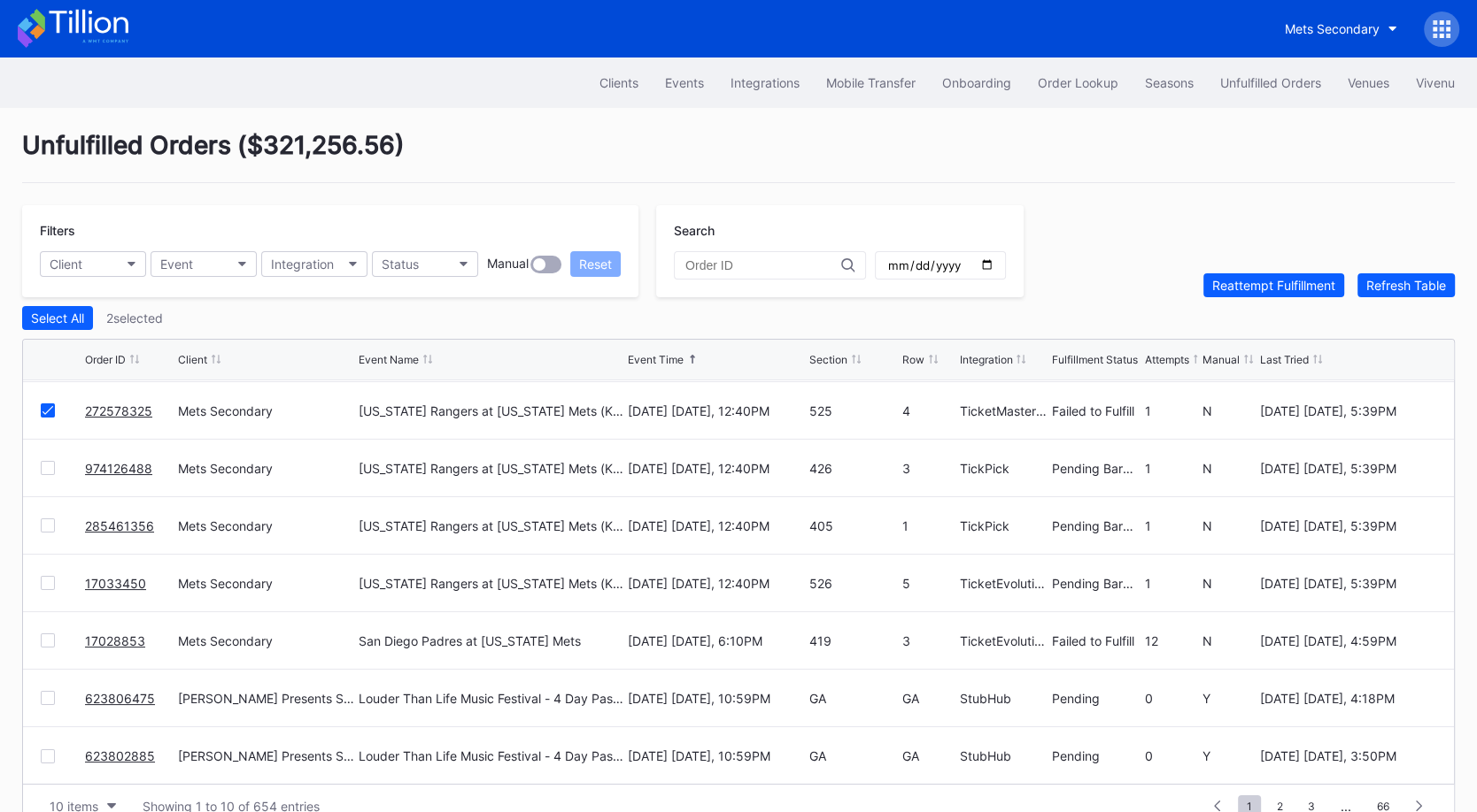
scroll to position [170, 0]
click at [1275, 294] on button "Reattempt Fulfillment" at bounding box center [1273, 285] width 141 height 24
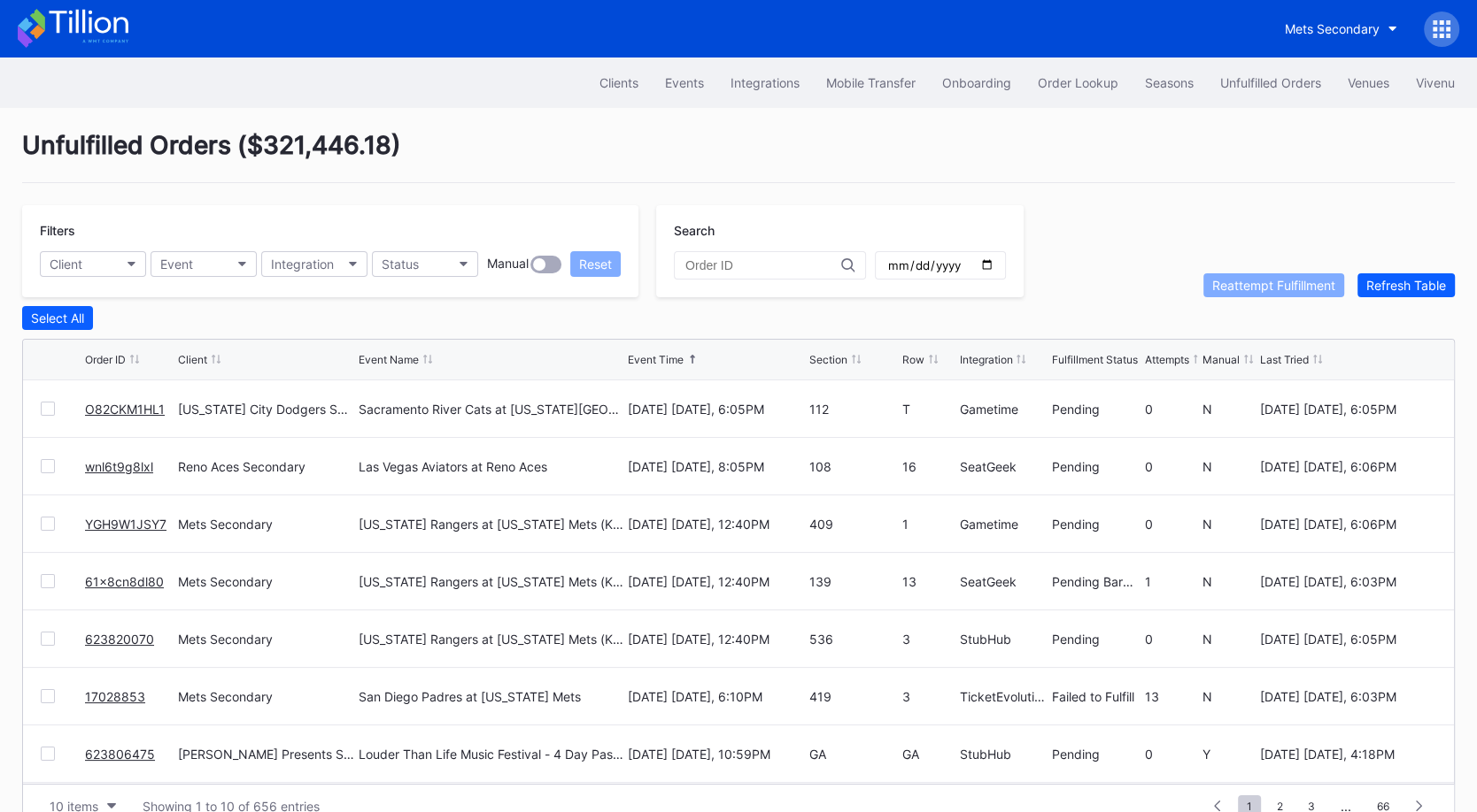
click at [146, 409] on link "O82CKM1HL1" at bounding box center [125, 409] width 80 height 15
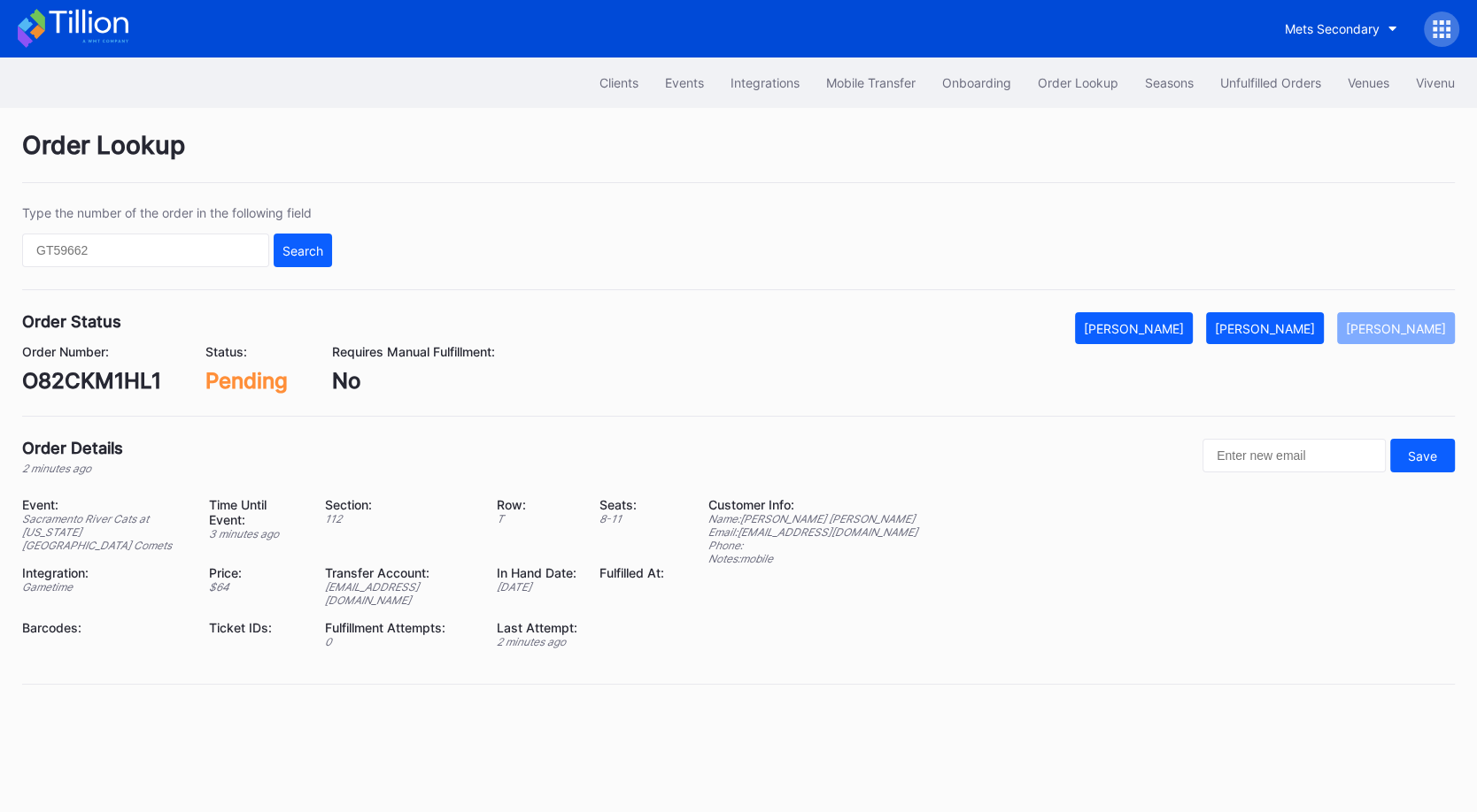
click at [115, 372] on div "O82CKM1HL1" at bounding box center [91, 380] width 139 height 26
copy div "O82CKM1HL1"
click at [1306, 324] on div "Mark Fulfilled" at bounding box center [1265, 329] width 100 height 15
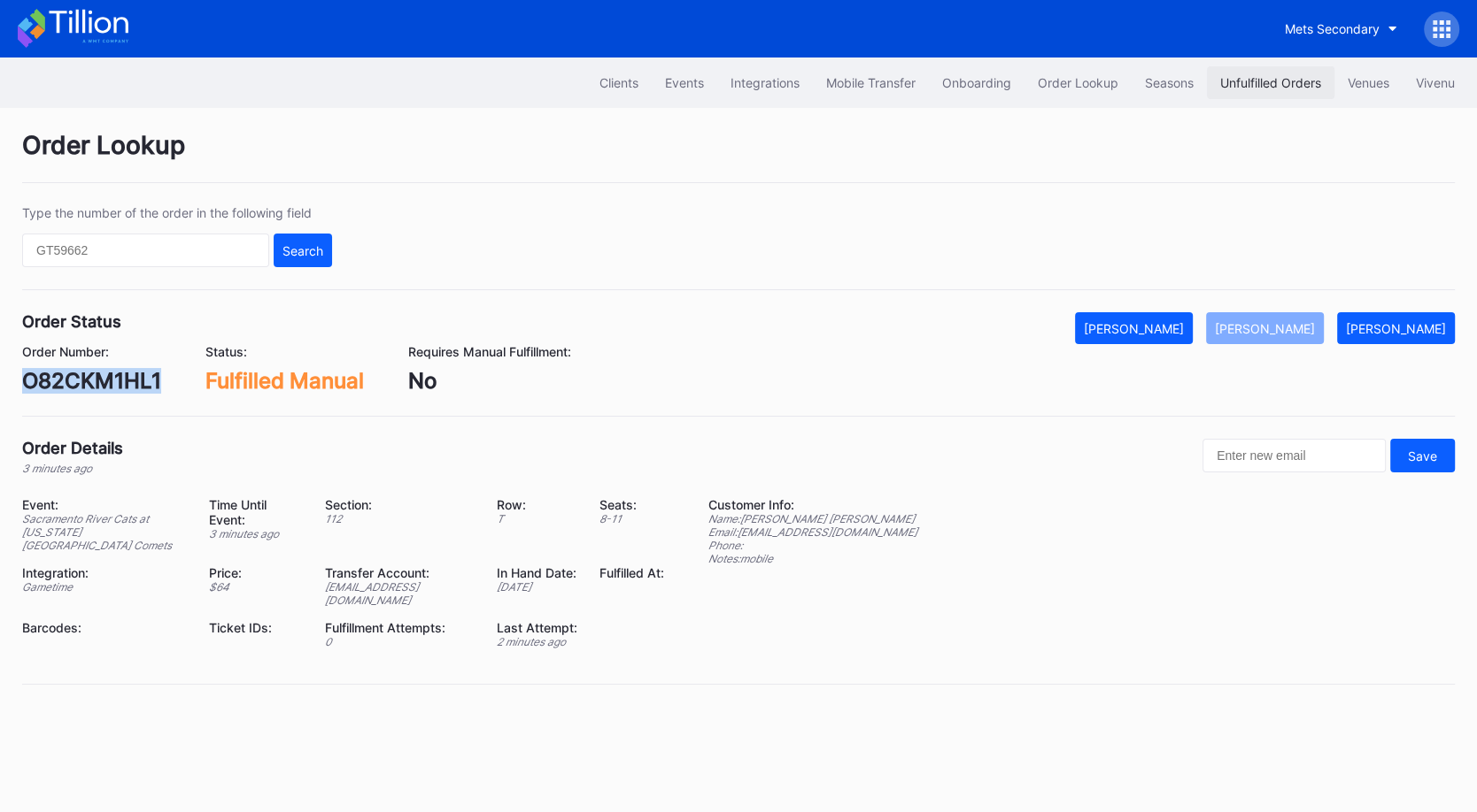
click at [1244, 94] on button "Unfulfilled Orders" at bounding box center [1270, 82] width 127 height 33
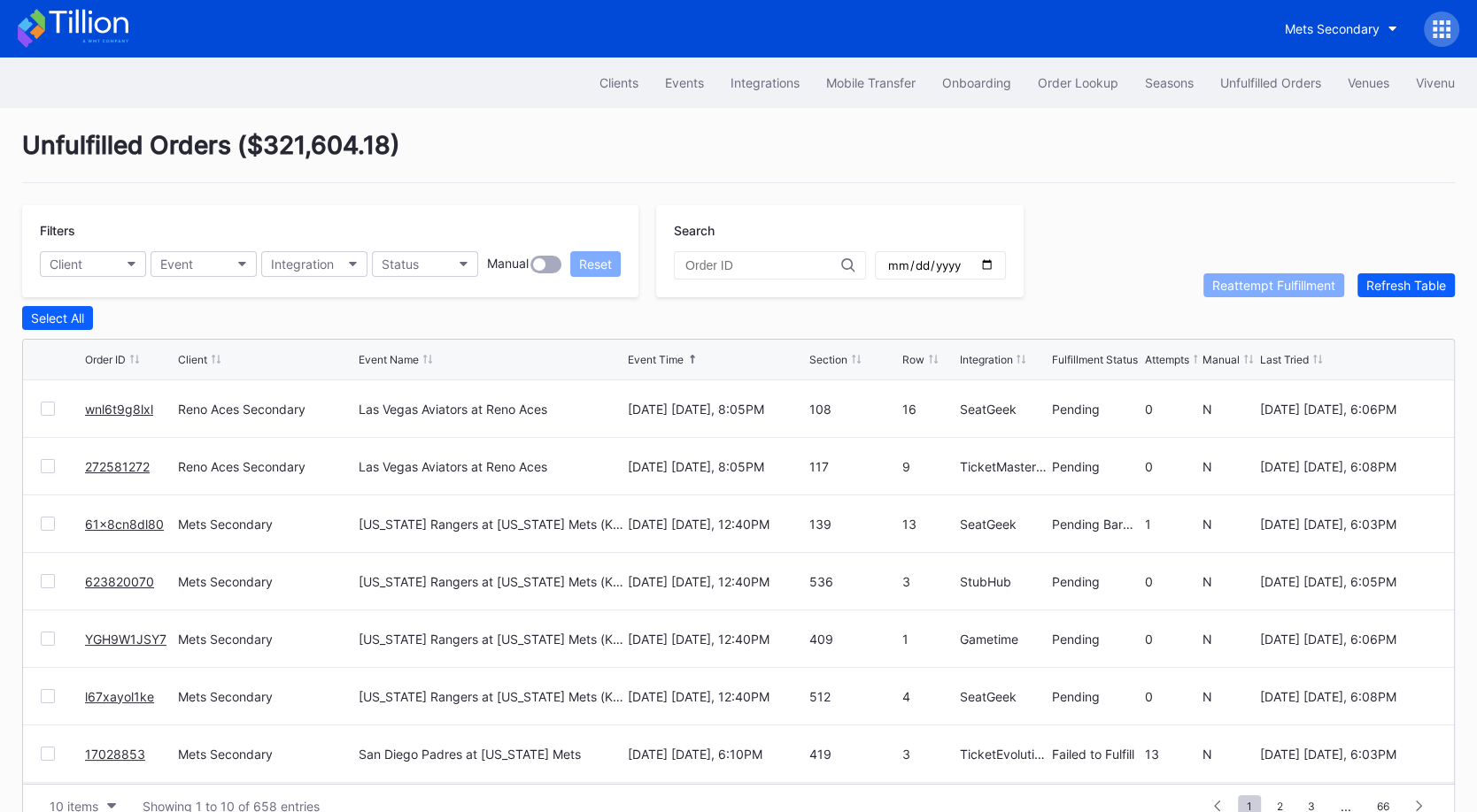
click at [1076, 64] on div "Clients Events Integrations Mobile Transfer Onboarding Order Lookup Seasons Unf…" at bounding box center [738, 82] width 1477 height 50
click at [1076, 77] on div "Order Lookup" at bounding box center [1078, 82] width 81 height 15
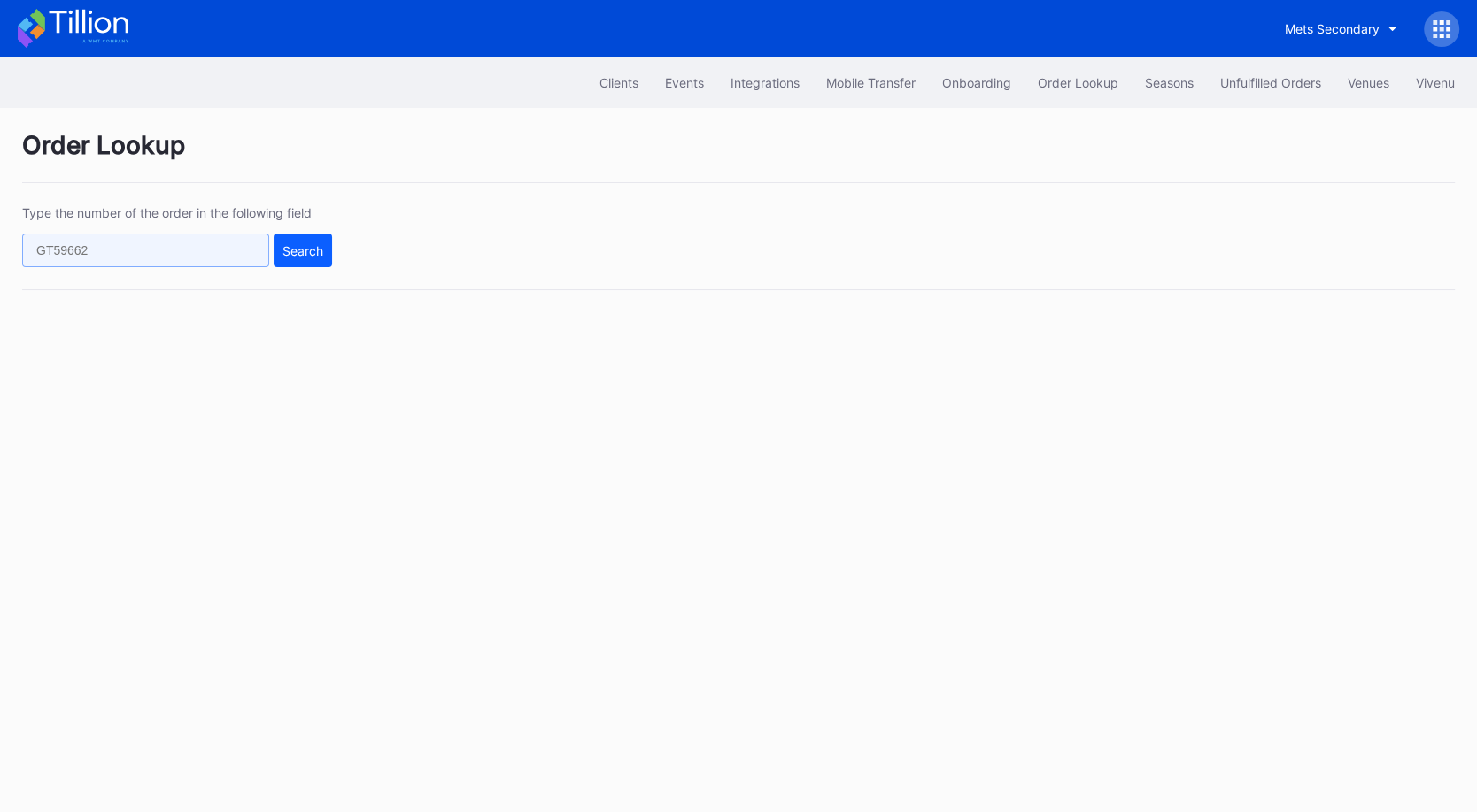
click at [245, 251] on input "text" at bounding box center [146, 251] width 247 height 34
paste input "75281267"
type input "75281267"
click at [331, 252] on button "Search" at bounding box center [302, 251] width 58 height 34
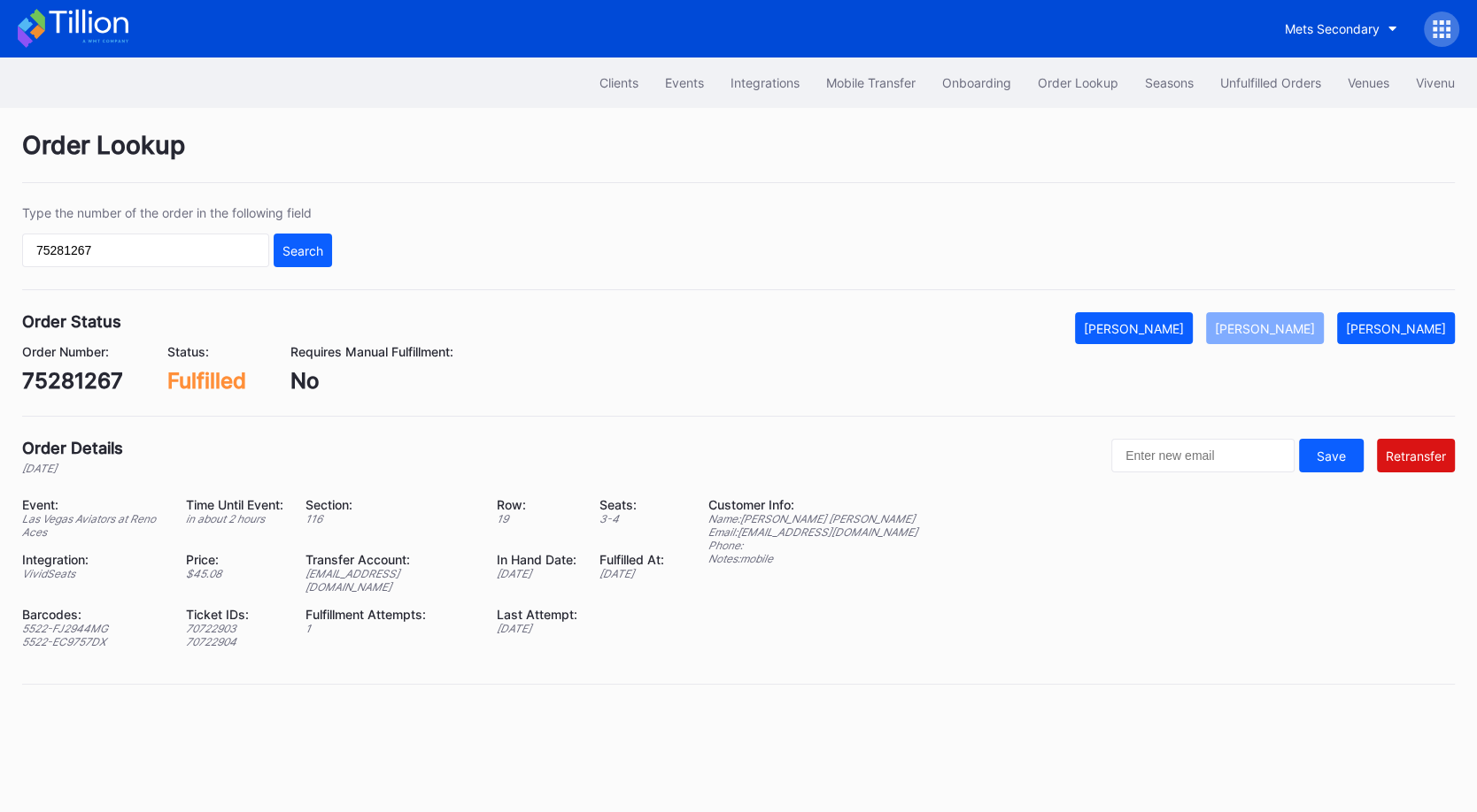
click at [99, 377] on div "75281267" at bounding box center [73, 380] width 101 height 26
copy div "75281267"
click at [1241, 79] on div "Unfulfilled Orders" at bounding box center [1270, 82] width 101 height 15
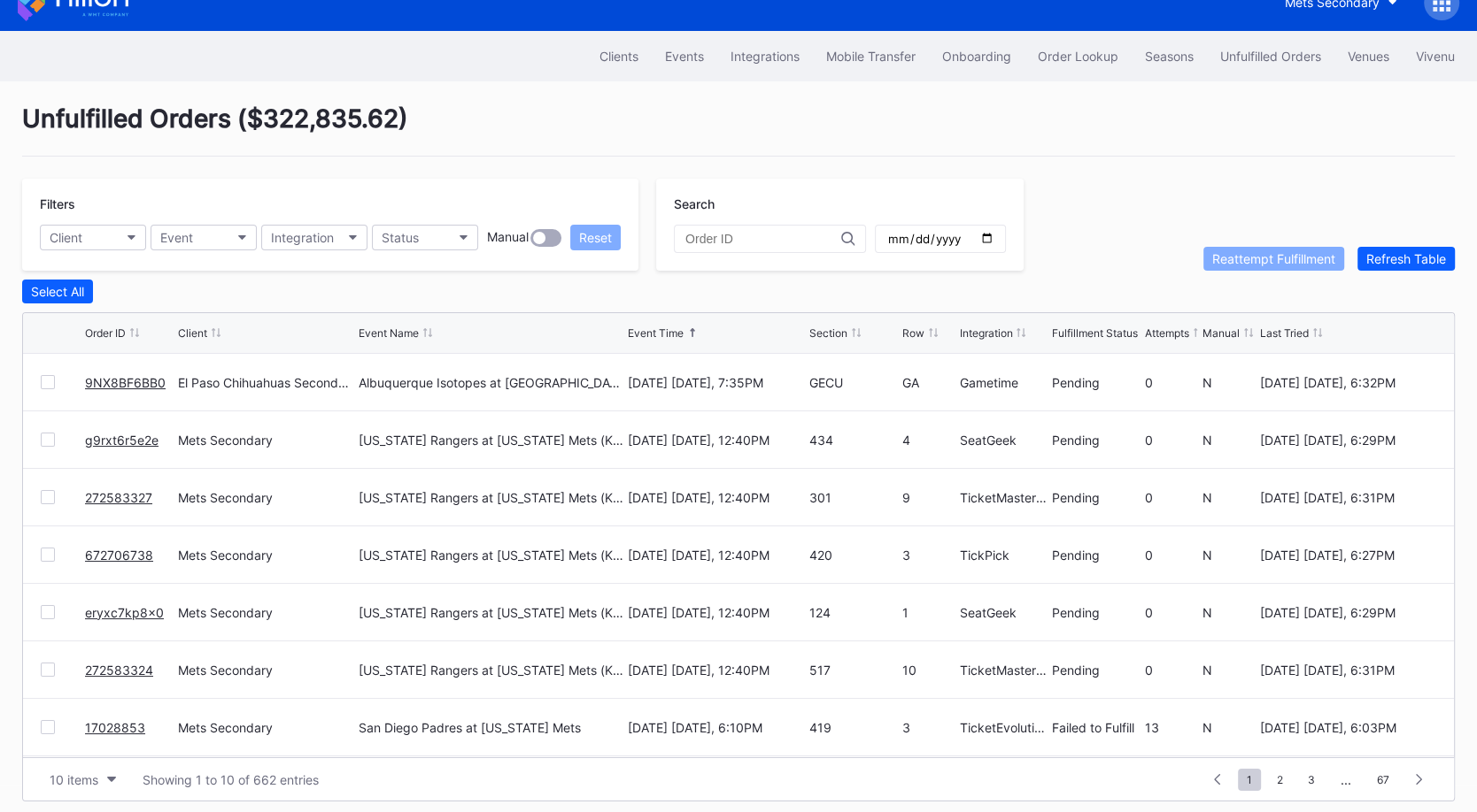
scroll to position [34, 0]
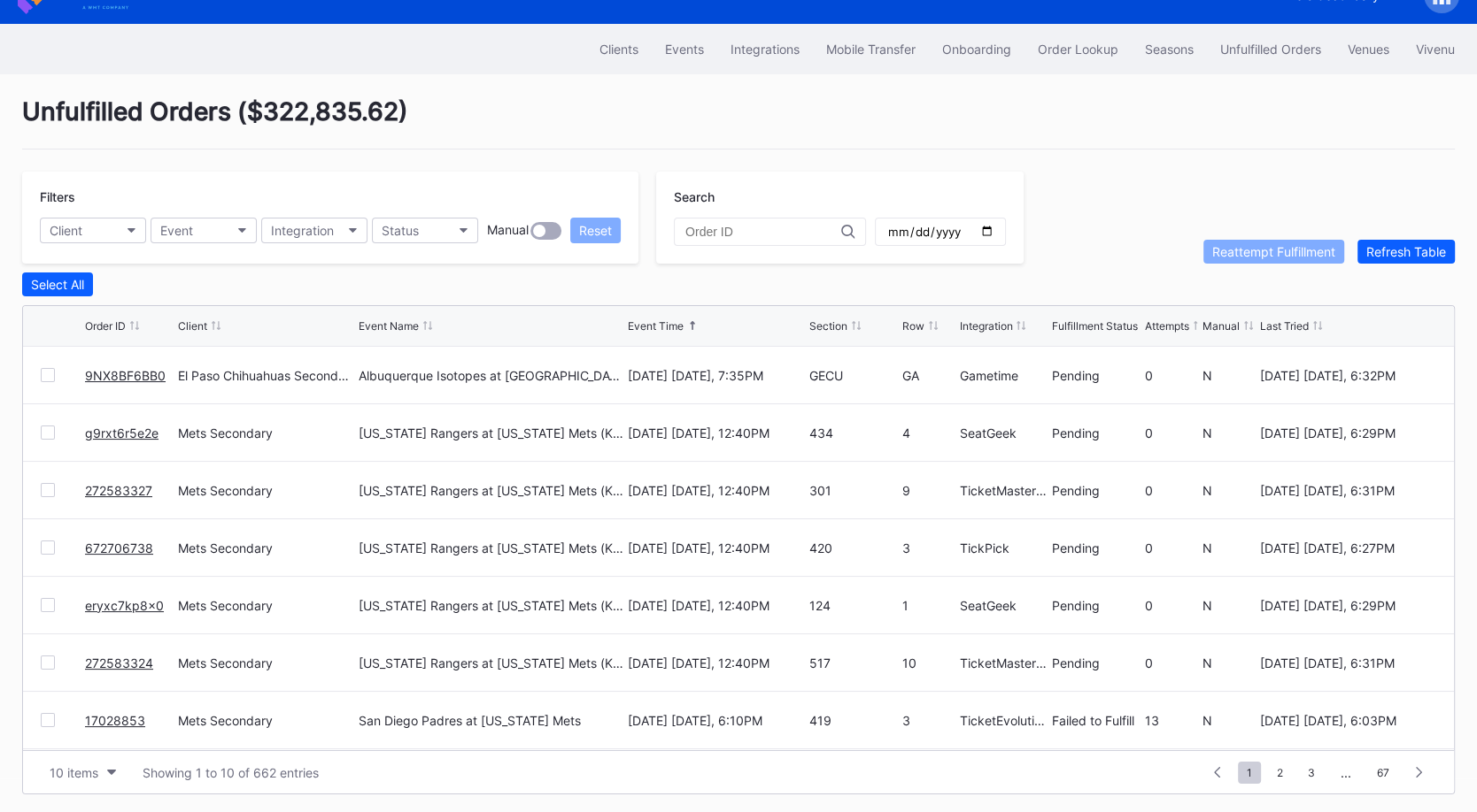
click at [134, 372] on link "9NX8BF6BB0" at bounding box center [125, 375] width 81 height 15
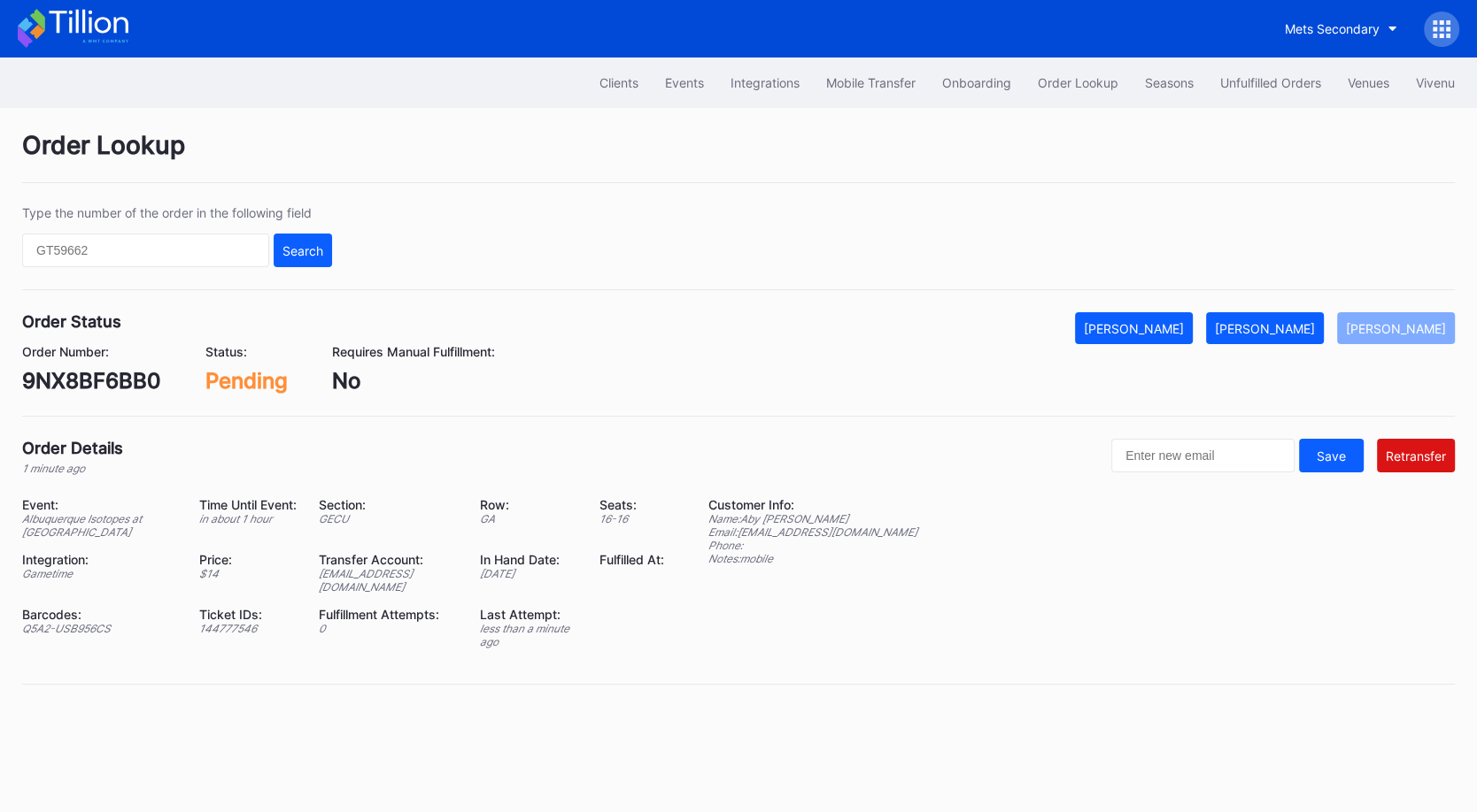
click at [109, 382] on div "9NX8BF6BB0" at bounding box center [91, 380] width 139 height 26
copy div "9NX8BF6BB0"
click at [1291, 338] on button "[PERSON_NAME]" at bounding box center [1264, 329] width 117 height 32
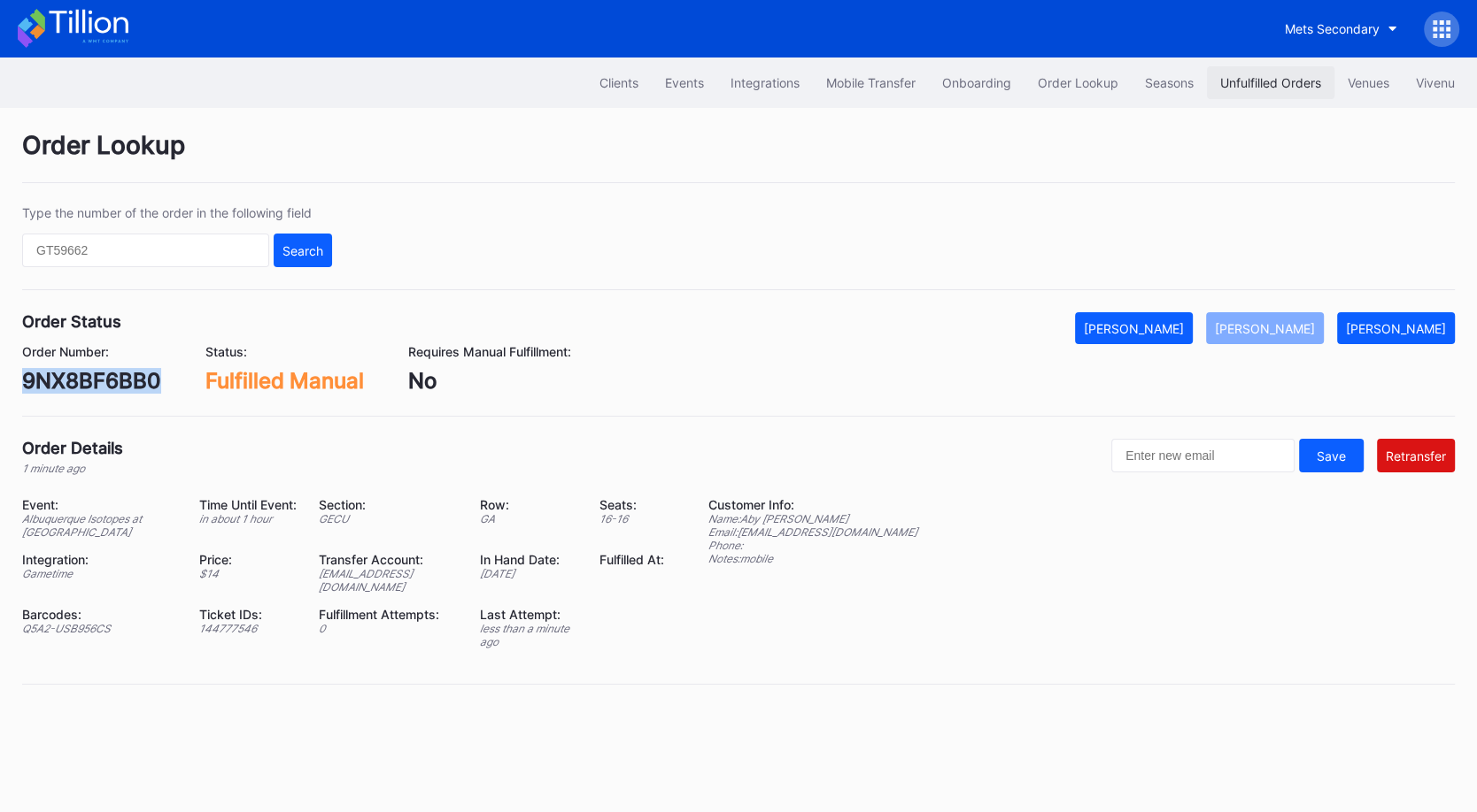
click at [1252, 76] on div "Unfulfilled Orders" at bounding box center [1270, 82] width 101 height 15
